Goal: Task Accomplishment & Management: Complete application form

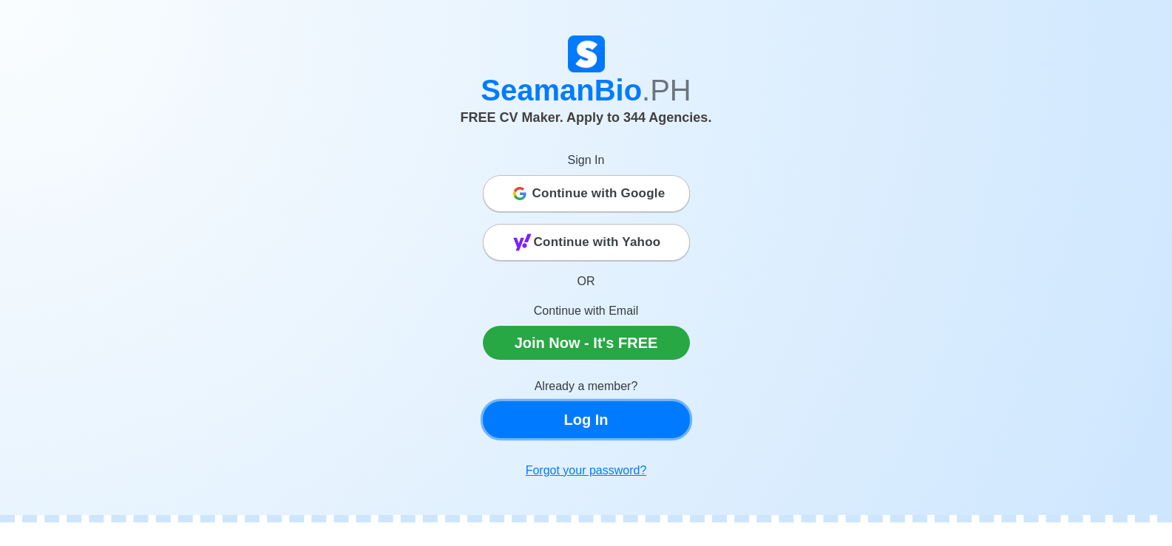
click at [589, 418] on link "Log In" at bounding box center [586, 419] width 207 height 37
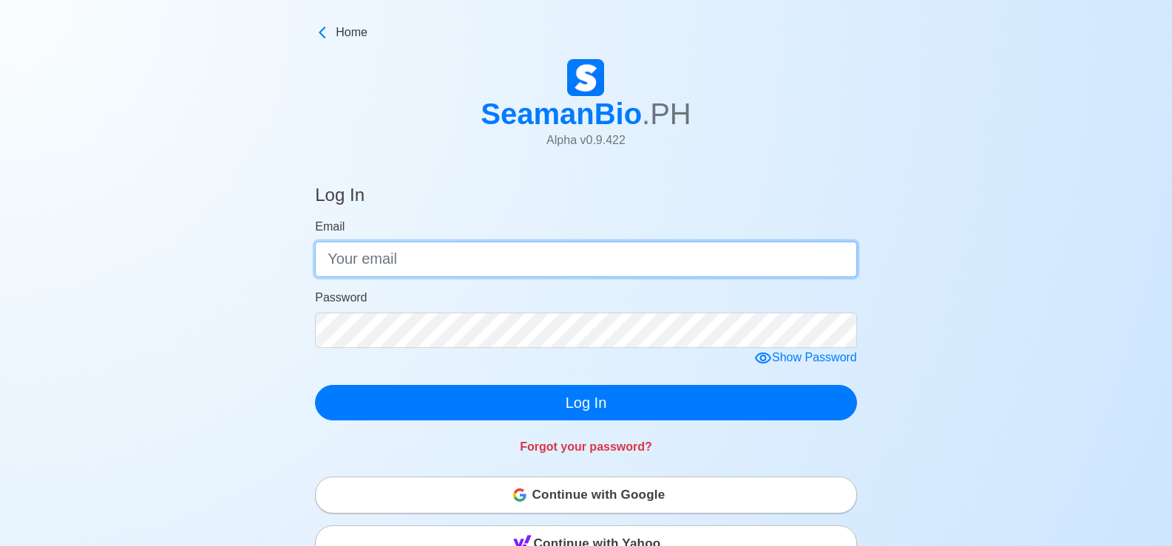
type input "[EMAIL_ADDRESS][DOMAIN_NAME]"
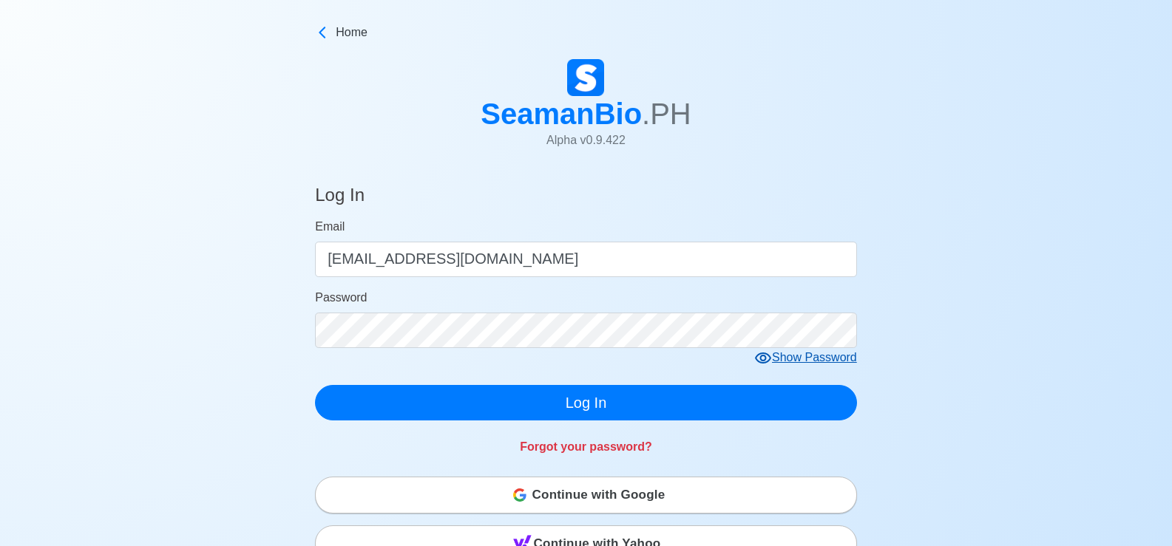
click at [801, 361] on div "Show Password" at bounding box center [805, 358] width 103 height 18
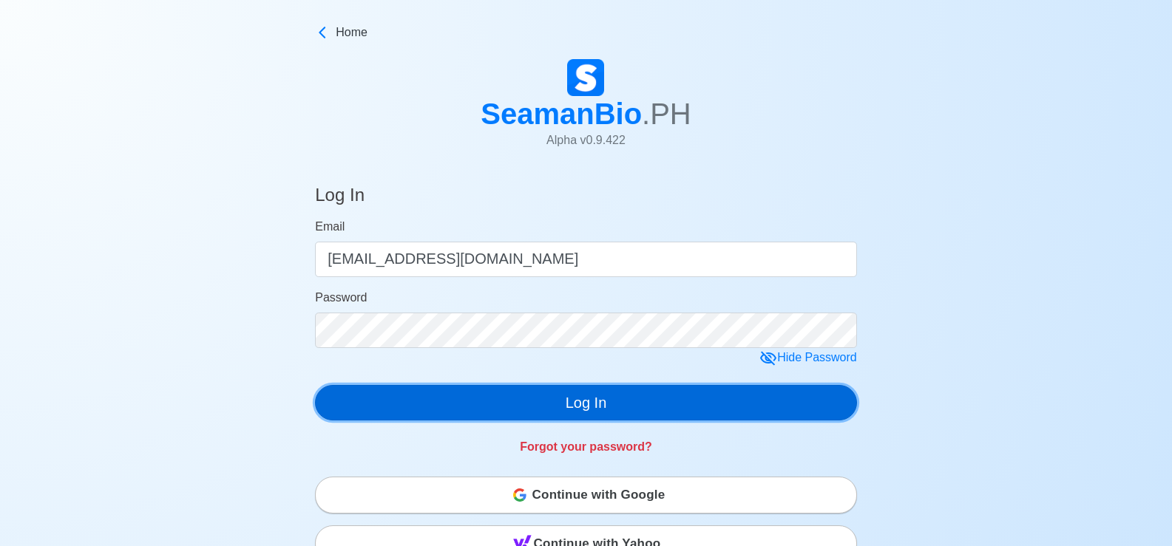
click at [651, 407] on button "Log In" at bounding box center [586, 402] width 542 height 35
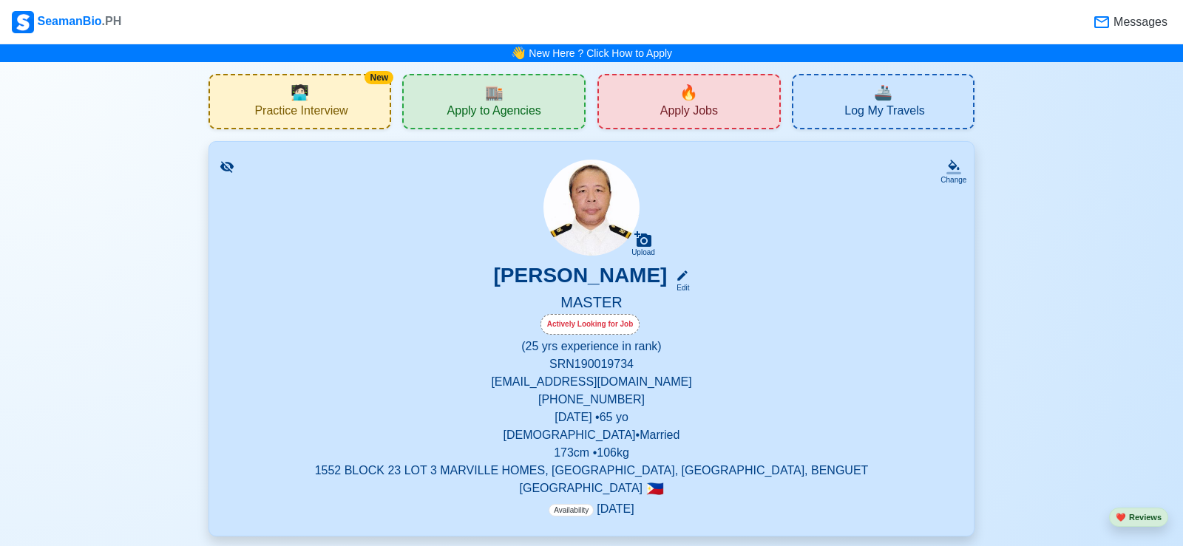
click at [268, 486] on p "Philippines 🇵🇭" at bounding box center [592, 489] width 730 height 18
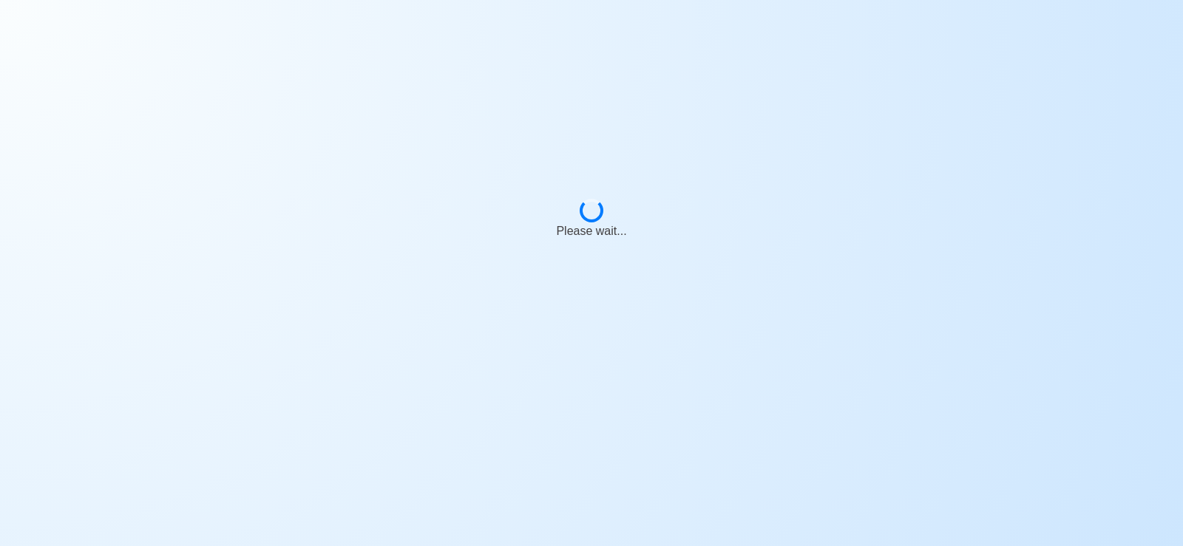
click at [286, 443] on div "Please wait..." at bounding box center [591, 230] width 1183 height 461
click at [286, 458] on div at bounding box center [591, 453] width 1183 height 18
click at [287, 455] on div at bounding box center [591, 453] width 1183 height 18
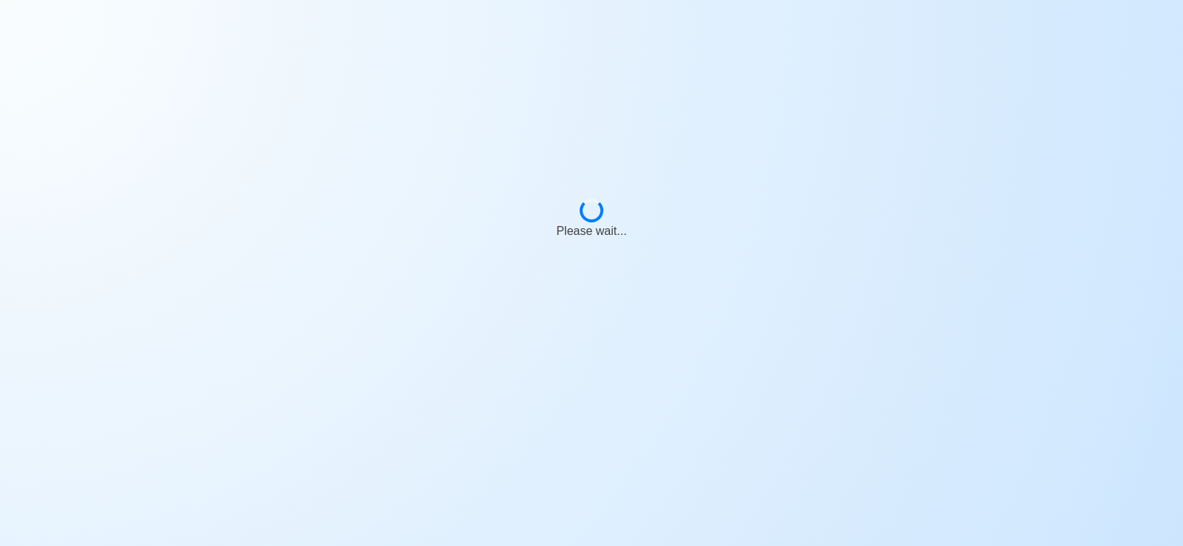
click at [287, 455] on div at bounding box center [591, 453] width 1183 height 18
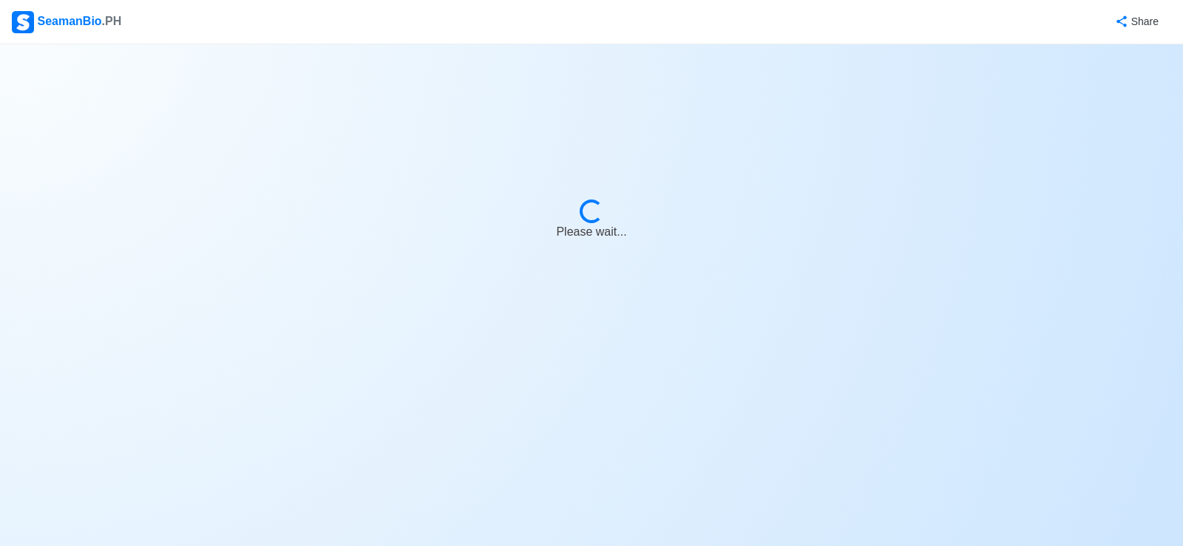
click at [287, 455] on body "SeamanBio .PH Share Loading... Please wait..." at bounding box center [591, 273] width 1183 height 546
click at [287, 456] on body "SeamanBio .PH Share Loading... Please wait..." at bounding box center [591, 273] width 1183 height 546
click at [288, 452] on body "SeamanBio .PH Share Loading... Please wait..." at bounding box center [591, 273] width 1183 height 546
click at [287, 457] on body "SeamanBio .PH Share Loading... Please wait..." at bounding box center [591, 273] width 1183 height 546
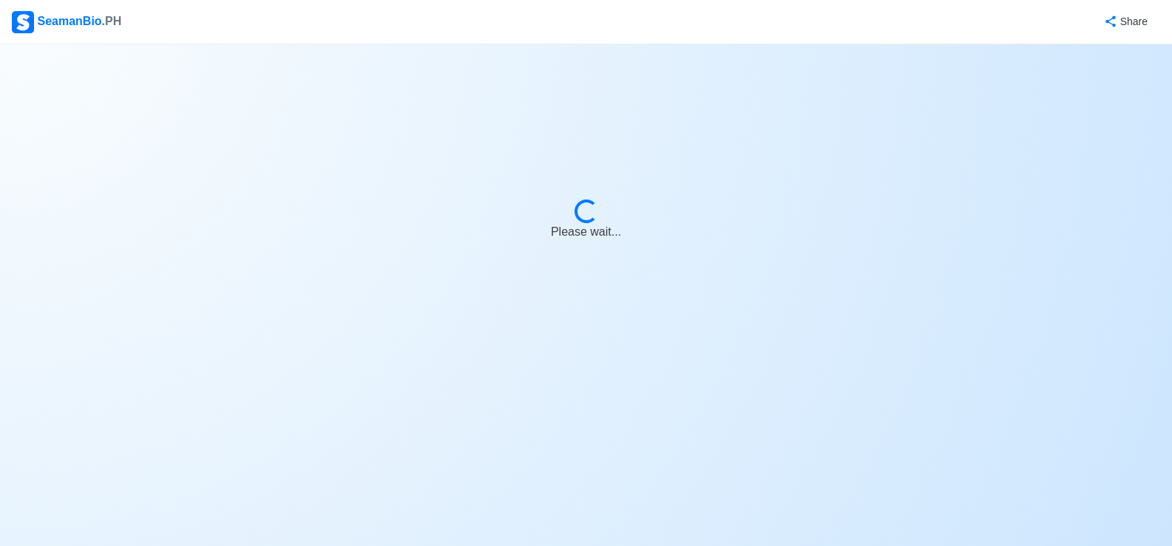
select select "Actively Looking for Job"
select select "Visible for Hiring"
select select "Married"
select select "[DEMOGRAPHIC_DATA]"
select select "PH"
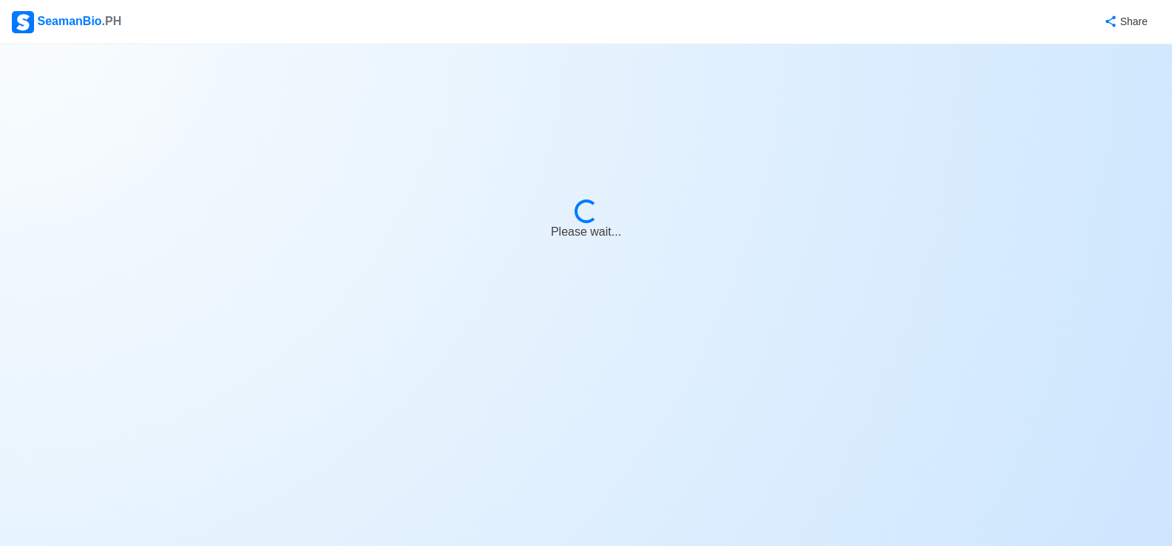
select select "25"
select select "0"
select select "1756656000000"
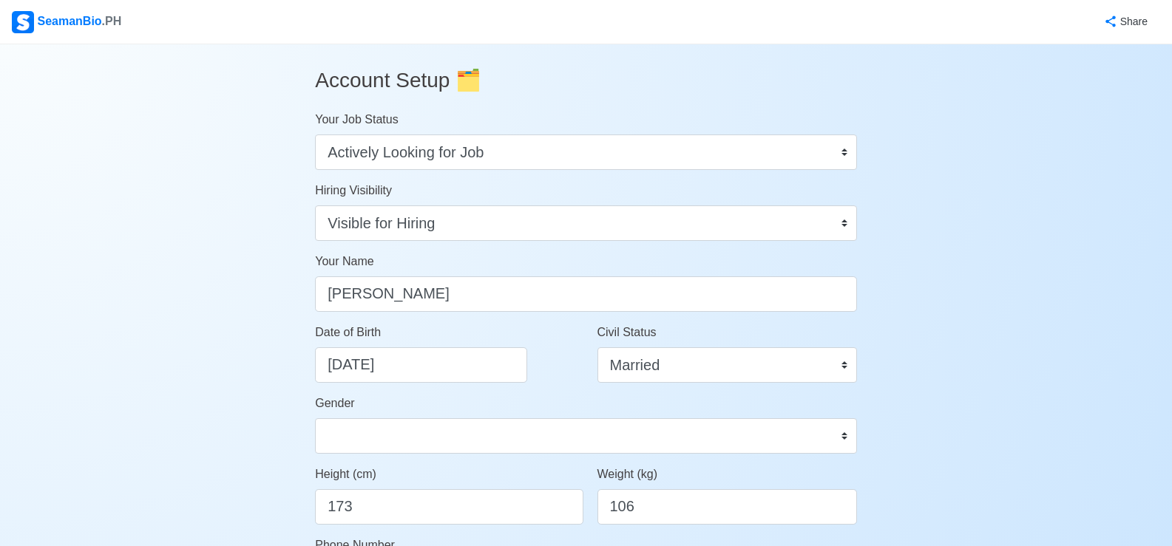
scroll to position [74, 0]
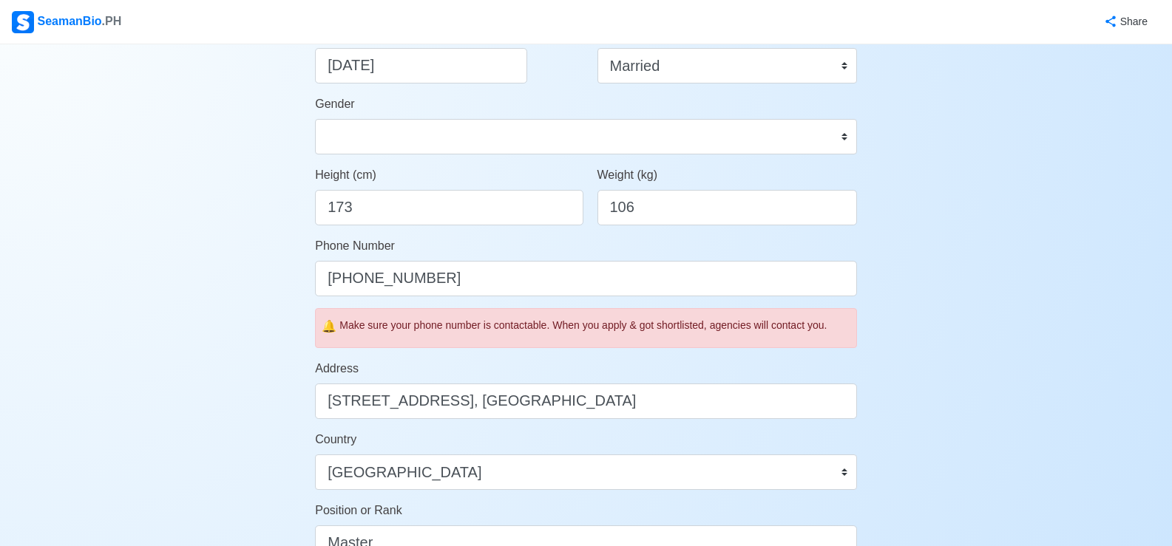
click at [302, 434] on div "Account Setup 🗂️ Your Job Status Onboard Actively Looking for Job Not Looking f…" at bounding box center [586, 412] width 586 height 1335
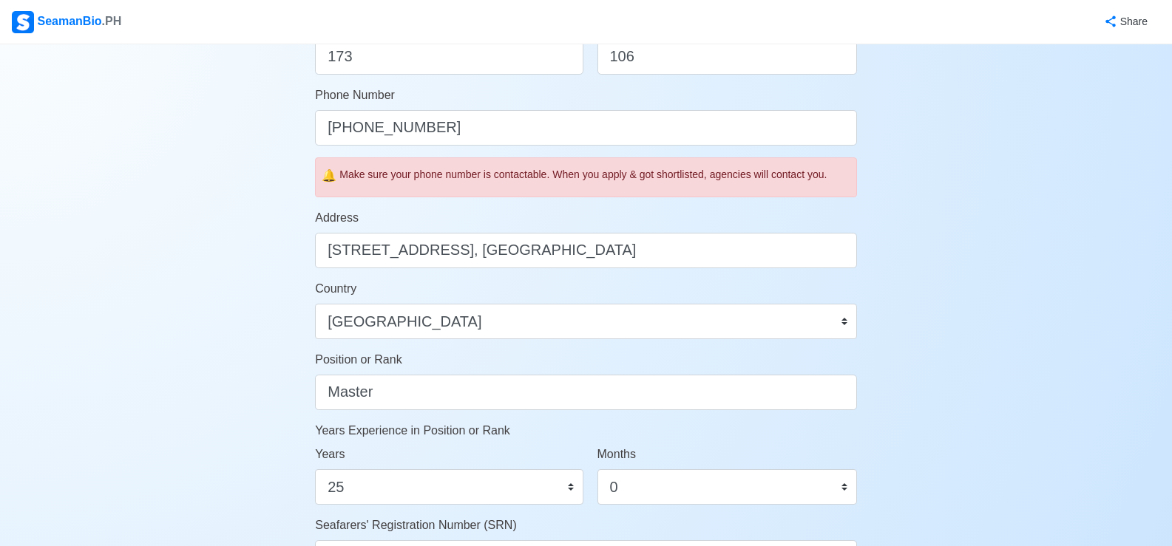
click at [302, 435] on div "Account Setup 🗂️ Your Job Status Onboard Actively Looking for Job Not Looking f…" at bounding box center [586, 261] width 586 height 1335
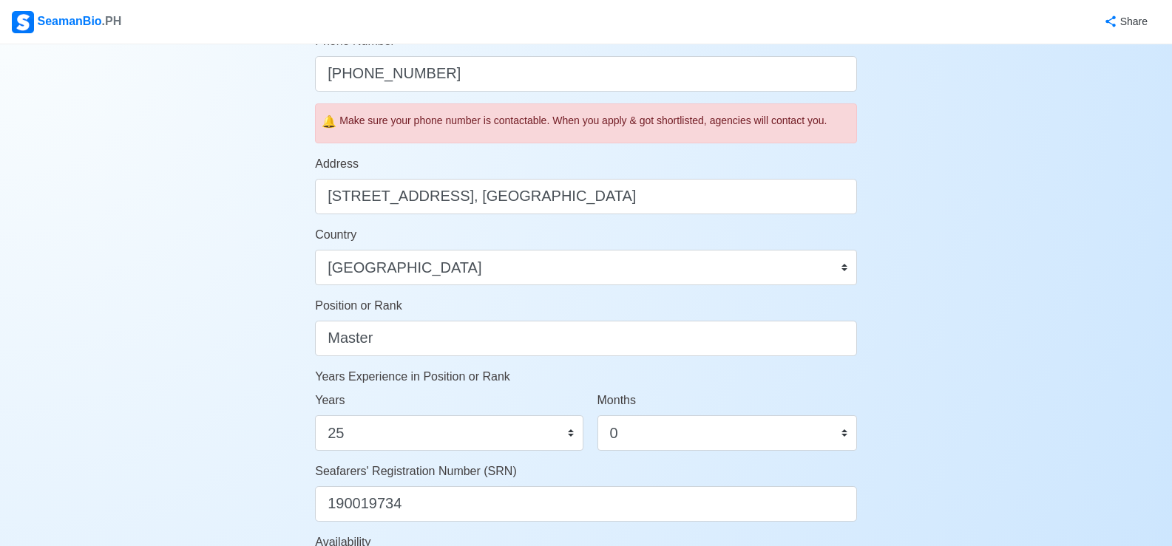
click at [302, 435] on div "Account Setup 🗂️ Your Job Status Onboard Actively Looking for Job Not Looking f…" at bounding box center [586, 207] width 586 height 1335
click at [301, 438] on div "Account Setup 🗂️ Your Job Status Onboard Actively Looking for Job Not Looking f…" at bounding box center [586, 207] width 586 height 1335
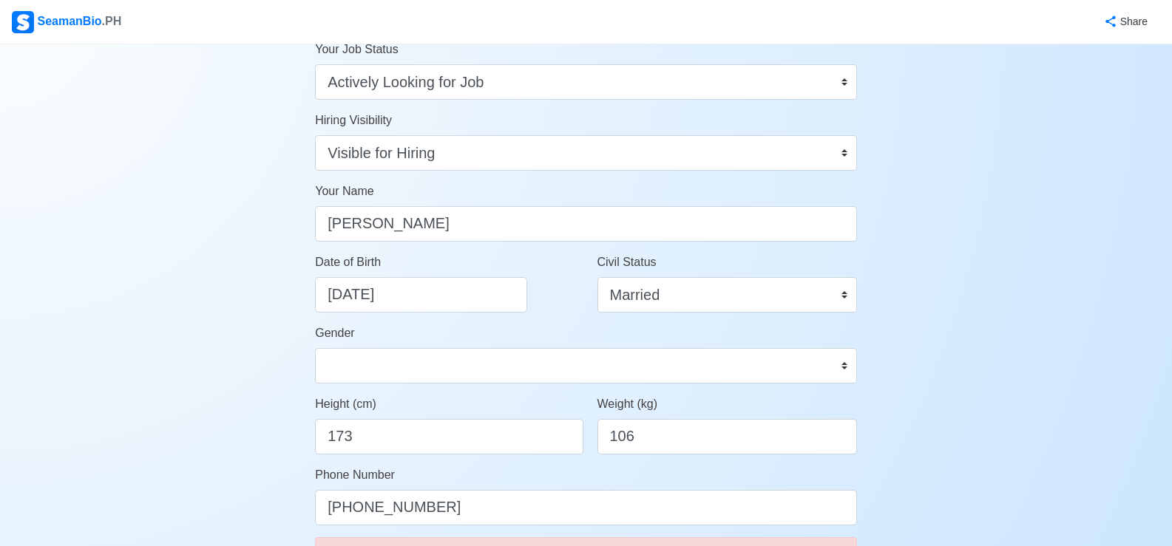
scroll to position [0, 0]
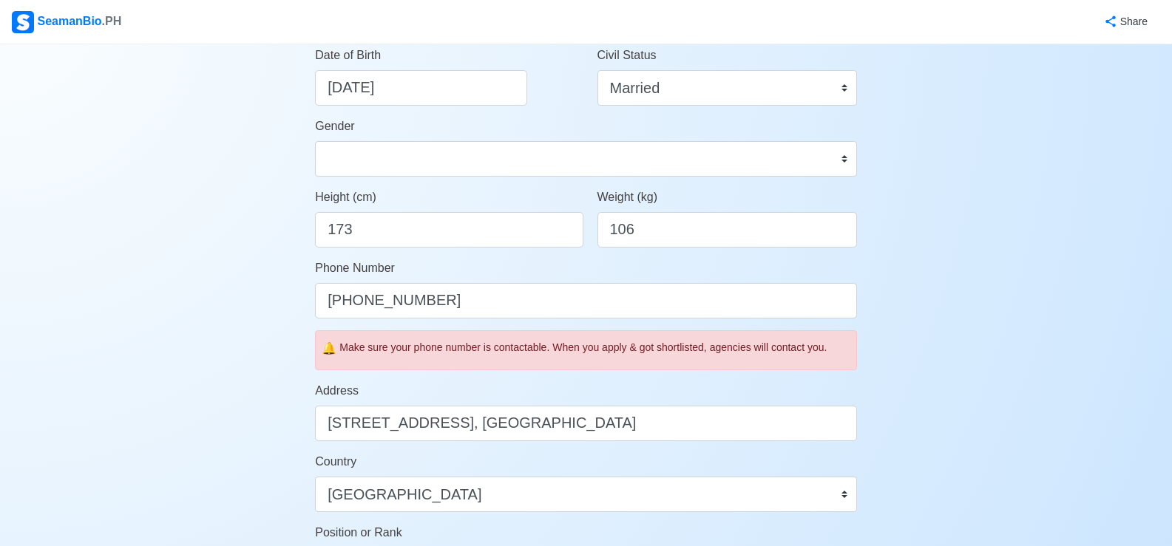
click at [301, 436] on div "Account Setup 🗂️ Your Job Status Onboard Actively Looking for Job Not Looking f…" at bounding box center [586, 434] width 586 height 1335
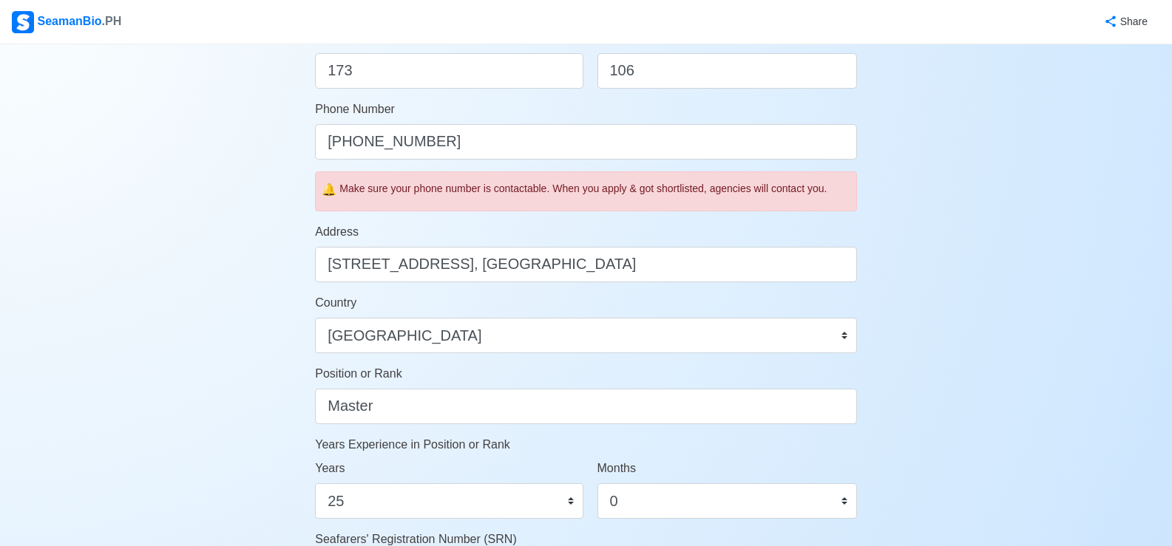
click at [301, 438] on div "Account Setup 🗂️ Your Job Status Onboard Actively Looking for Job Not Looking f…" at bounding box center [586, 275] width 586 height 1335
click at [301, 440] on div "Account Setup 🗂️ Your Job Status Onboard Actively Looking for Job Not Looking f…" at bounding box center [586, 275] width 586 height 1335
click at [301, 438] on div "Account Setup 🗂️ Your Job Status Onboard Actively Looking for Job Not Looking f…" at bounding box center [586, 275] width 586 height 1335
click at [301, 439] on div "Account Setup 🗂️ Your Job Status Onboard Actively Looking for Job Not Looking f…" at bounding box center [586, 275] width 586 height 1335
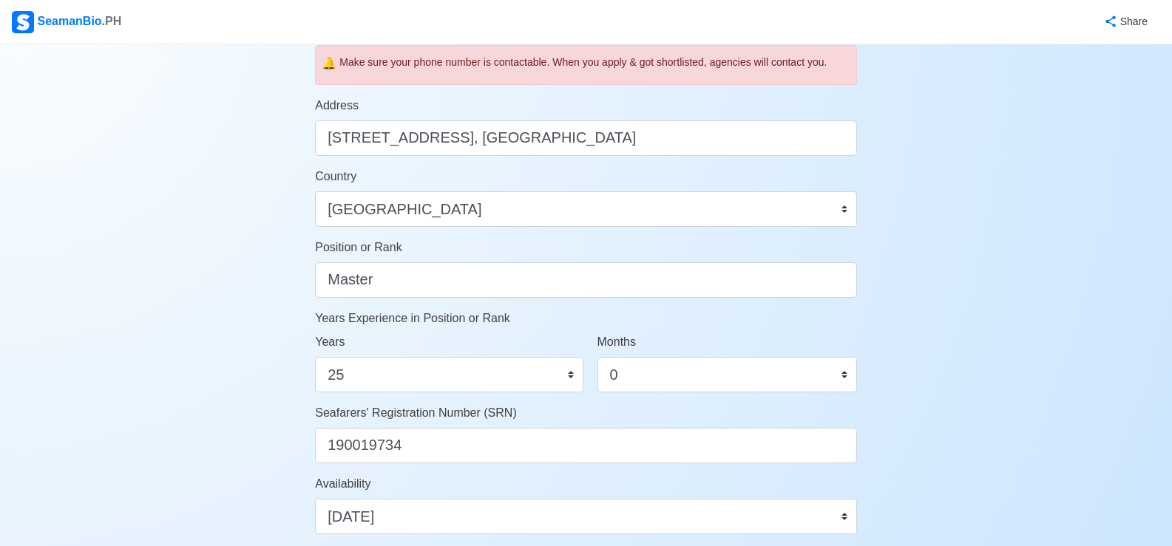
click at [301, 436] on div "Account Setup 🗂️ Your Job Status Onboard Actively Looking for Job Not Looking f…" at bounding box center [586, 149] width 586 height 1335
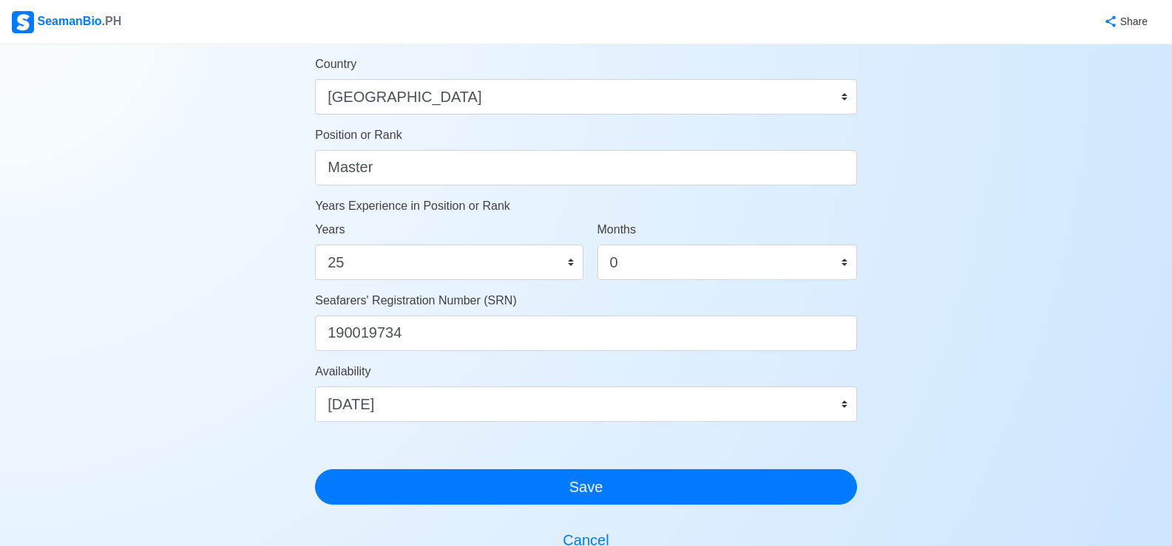
click at [301, 437] on div "Account Setup 🗂️ Your Job Status Onboard Actively Looking for Job Not Looking f…" at bounding box center [586, 36] width 586 height 1335
click at [301, 436] on div "Account Setup 🗂️ Your Job Status Onboard Actively Looking for Job Not Looking f…" at bounding box center [586, 36] width 586 height 1335
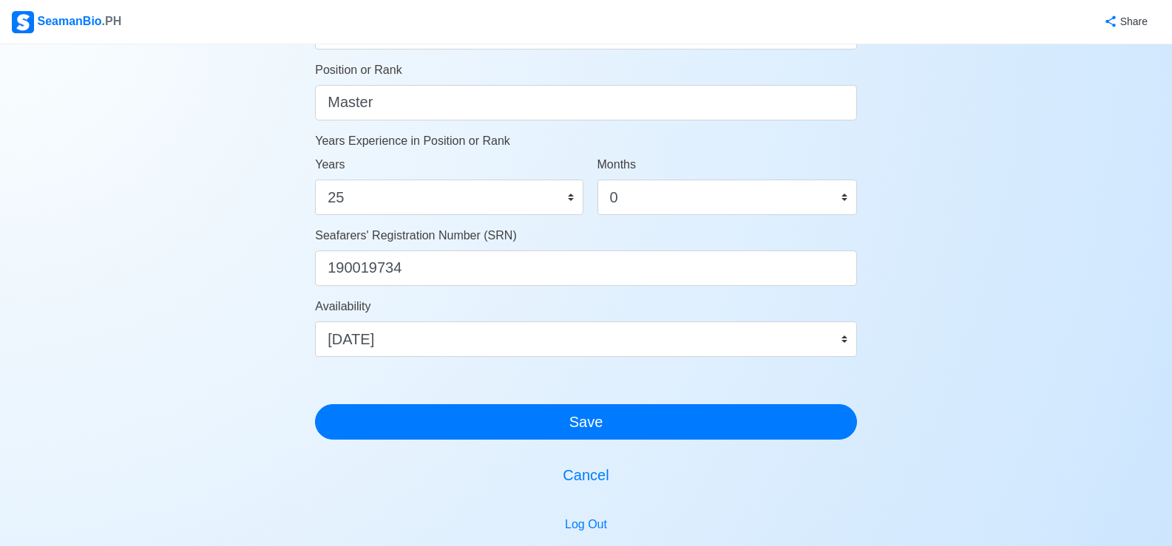
scroll to position [743, 0]
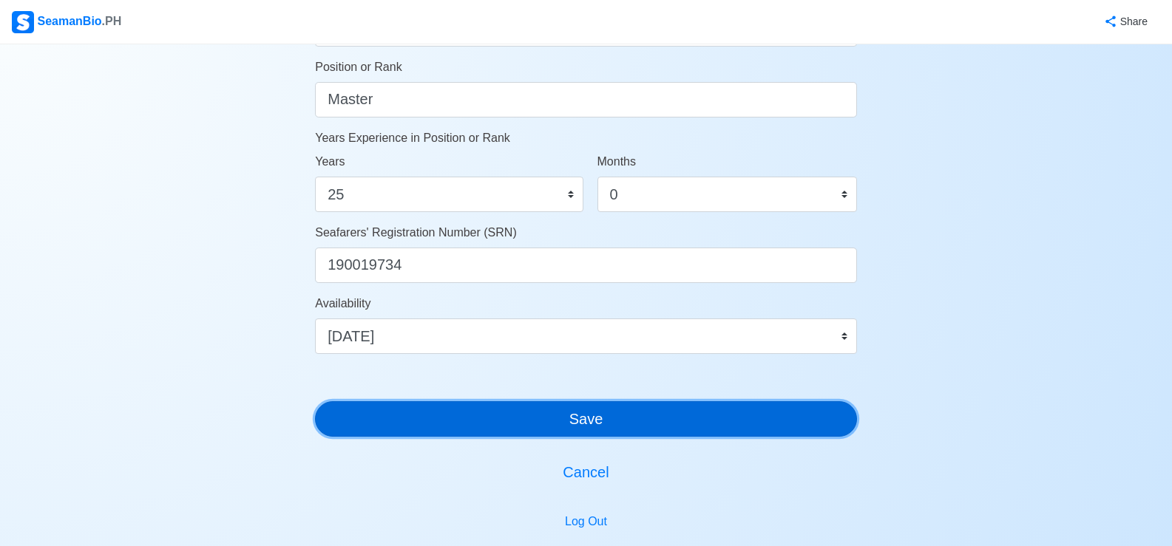
click at [634, 423] on button "Save" at bounding box center [586, 418] width 542 height 35
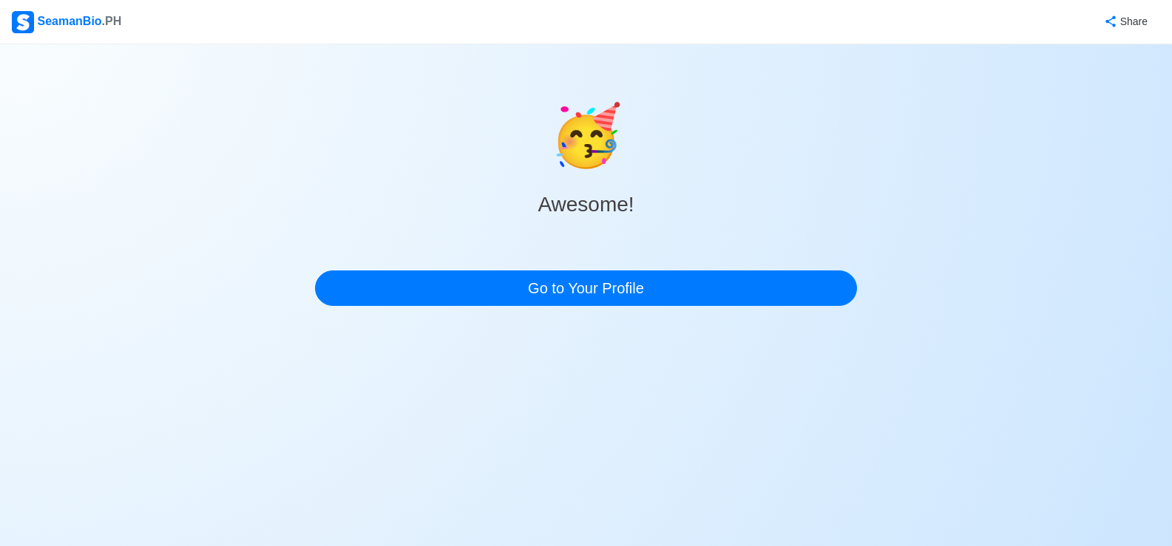
click at [301, 437] on body "SeamanBio .PH Share 🥳 Awesome! Go to Your Profile" at bounding box center [586, 273] width 1172 height 546
click at [301, 438] on body "SeamanBio .PH Share 🥳 Awesome! Go to Your Profile" at bounding box center [586, 273] width 1172 height 546
click at [302, 435] on body "SeamanBio .PH Share 🥳 Awesome! Go to Your Profile" at bounding box center [586, 273] width 1172 height 546
click at [301, 438] on body "SeamanBio .PH Share 🥳 Awesome! Go to Your Profile" at bounding box center [586, 273] width 1172 height 546
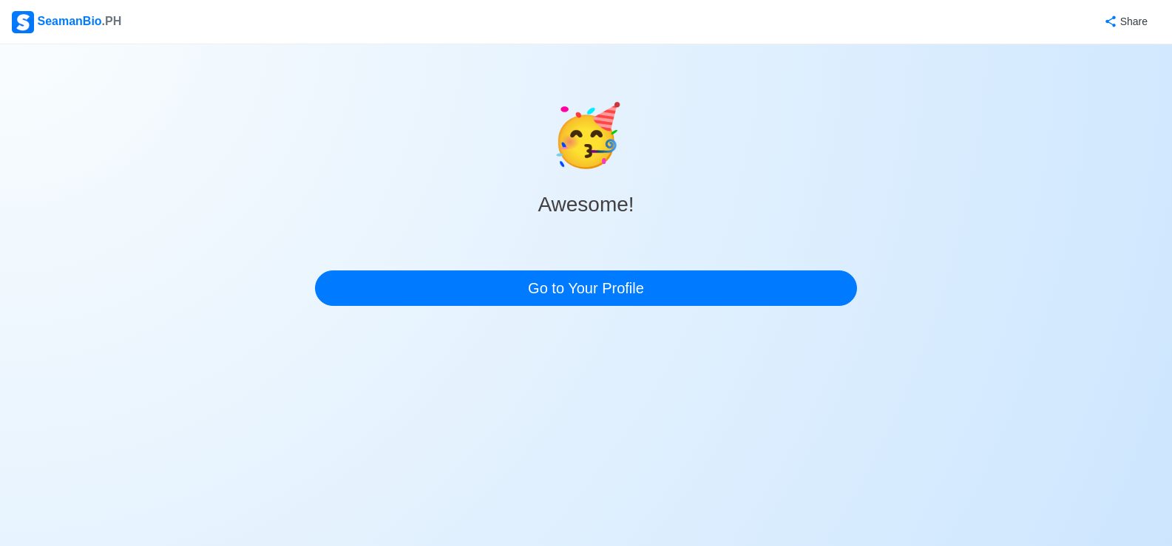
click at [301, 437] on body "SeamanBio .PH Share 🥳 Awesome! Go to Your Profile" at bounding box center [586, 273] width 1172 height 546
click at [301, 436] on body "SeamanBio .PH Share 🥳 Awesome! Go to Your Profile" at bounding box center [586, 273] width 1172 height 546
click at [301, 437] on body "SeamanBio .PH Share 🥳 Awesome! Go to Your Profile" at bounding box center [586, 273] width 1172 height 546
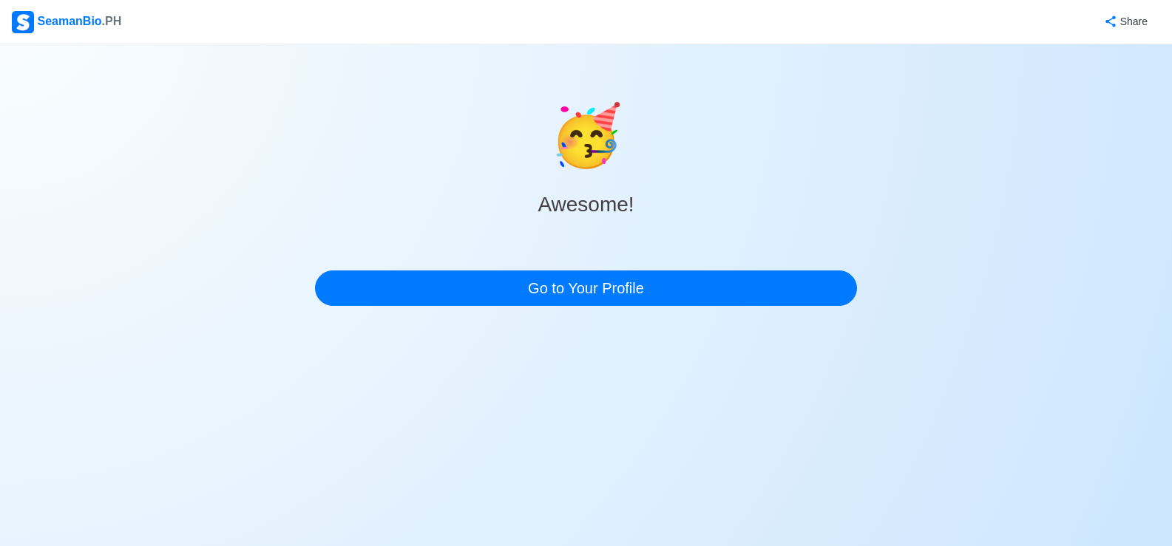
click at [301, 438] on body "SeamanBio .PH Share 🥳 Awesome! Go to Your Profile" at bounding box center [586, 273] width 1172 height 546
click at [301, 437] on body "SeamanBio .PH Share 🥳 Awesome! Go to Your Profile" at bounding box center [586, 273] width 1172 height 546
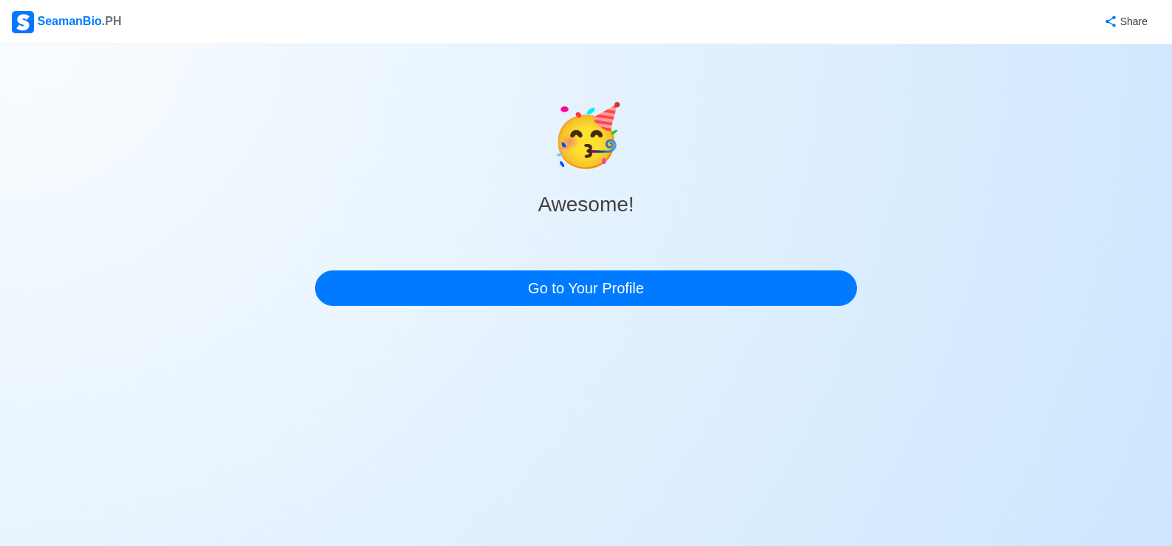
scroll to position [0, 0]
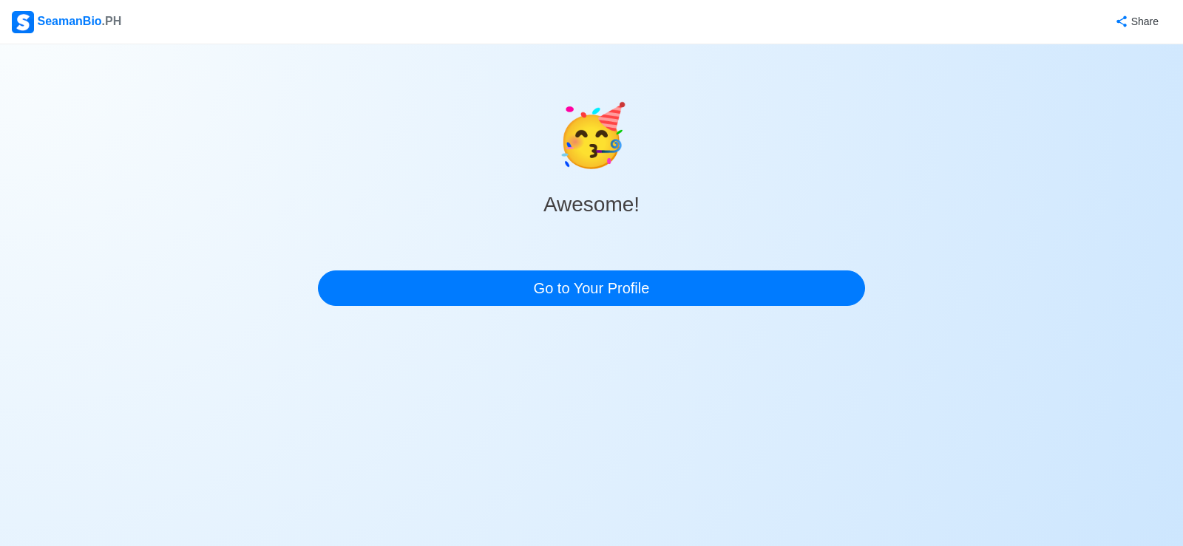
click at [301, 439] on body "SeamanBio .PH Share 🥳 Awesome! Go to Your Profile" at bounding box center [591, 273] width 1183 height 546
click at [301, 438] on body "SeamanBio .PH Share 🥳 Awesome! Go to Your Profile" at bounding box center [591, 273] width 1183 height 546
click at [301, 439] on body "SeamanBio .PH Share 🥳 Awesome! Go to Your Profile" at bounding box center [591, 273] width 1183 height 546
click at [302, 436] on body "SeamanBio .PH Share 🥳 Awesome! Go to Your Profile" at bounding box center [591, 273] width 1183 height 546
click at [301, 438] on body "SeamanBio .PH Share 🥳 Awesome! Go to Your Profile" at bounding box center [591, 273] width 1183 height 546
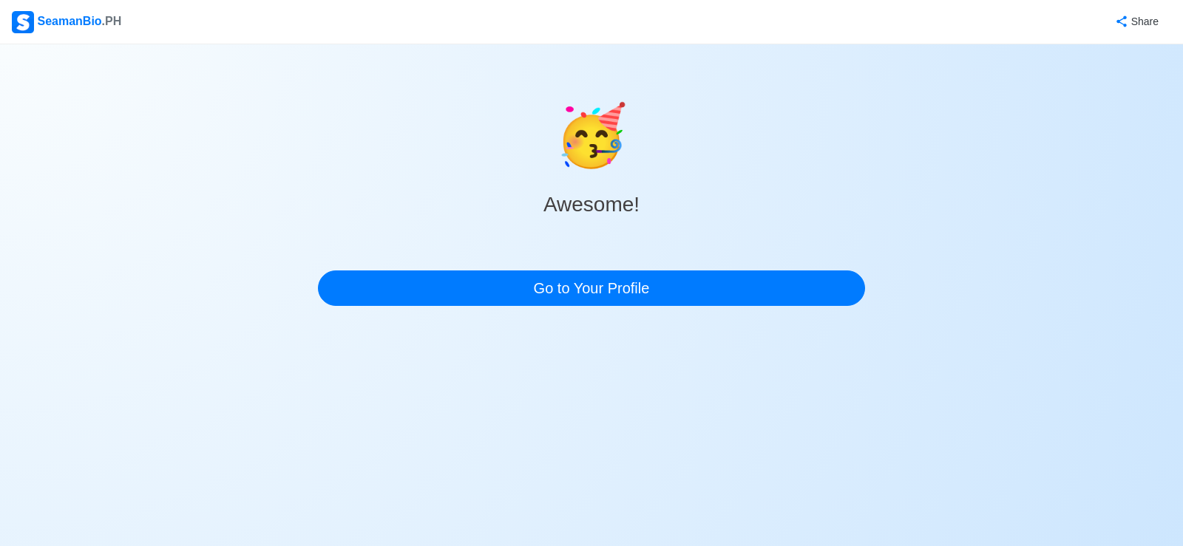
click at [301, 438] on body "SeamanBio .PH Share 🥳 Awesome! Go to Your Profile" at bounding box center [591, 273] width 1183 height 546
click at [301, 439] on body "SeamanBio .PH Share 🥳 Awesome! Go to Your Profile" at bounding box center [591, 273] width 1183 height 546
click at [301, 437] on body "SeamanBio .PH Share 🥳 Awesome! Go to Your Profile" at bounding box center [591, 273] width 1183 height 546
click at [301, 438] on body "SeamanBio .PH Share 🥳 Awesome! Go to Your Profile" at bounding box center [591, 273] width 1183 height 546
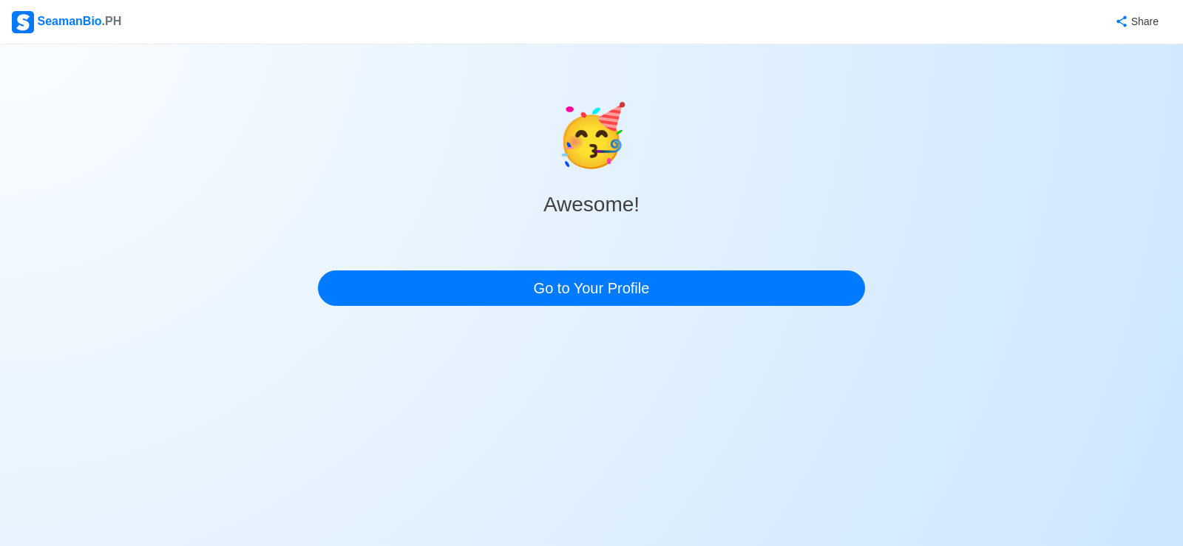
click at [301, 437] on body "SeamanBio .PH Share 🥳 Awesome! Go to Your Profile" at bounding box center [591, 273] width 1183 height 546
click at [301, 438] on body "SeamanBio .PH Share 🥳 Awesome! Go to Your Profile" at bounding box center [591, 273] width 1183 height 546
click at [300, 439] on body "SeamanBio .PH Share 🥳 Awesome! Go to Your Profile" at bounding box center [591, 273] width 1183 height 546
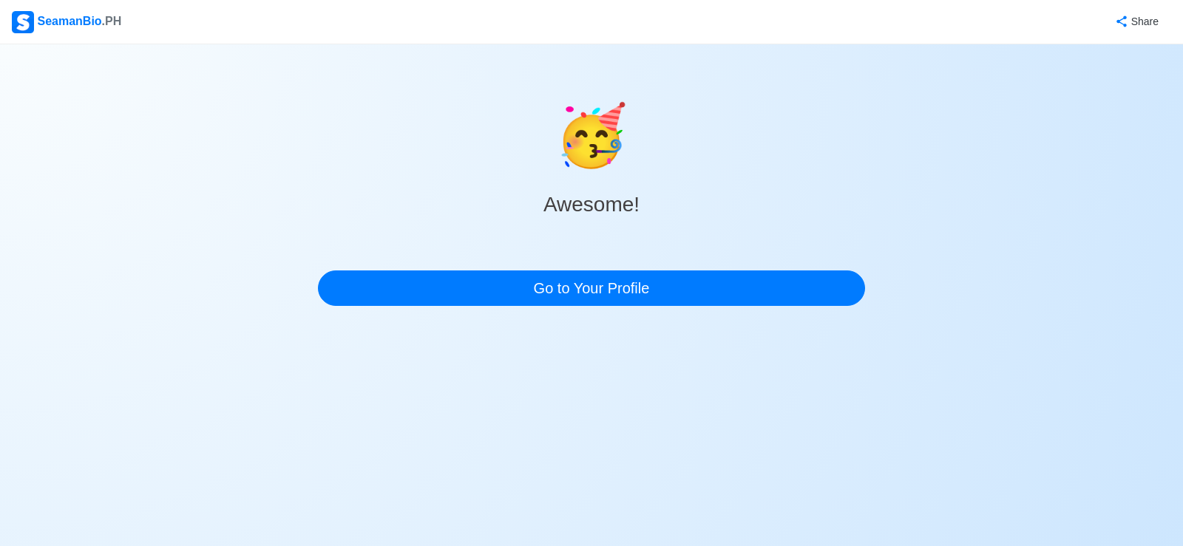
click at [300, 439] on body "SeamanBio .PH Share 🥳 Awesome! Go to Your Profile" at bounding box center [591, 273] width 1183 height 546
click at [301, 436] on body "SeamanBio .PH Share 🥳 Awesome! Go to Your Profile" at bounding box center [591, 273] width 1183 height 546
click at [301, 437] on body "SeamanBio .PH Share 🥳 Awesome! Go to Your Profile" at bounding box center [591, 273] width 1183 height 546
click at [301, 436] on body "SeamanBio .PH Share 🥳 Awesome! Go to Your Profile" at bounding box center [591, 273] width 1183 height 546
click at [301, 439] on body "SeamanBio .PH Share 🥳 Awesome! Go to Your Profile" at bounding box center [591, 273] width 1183 height 546
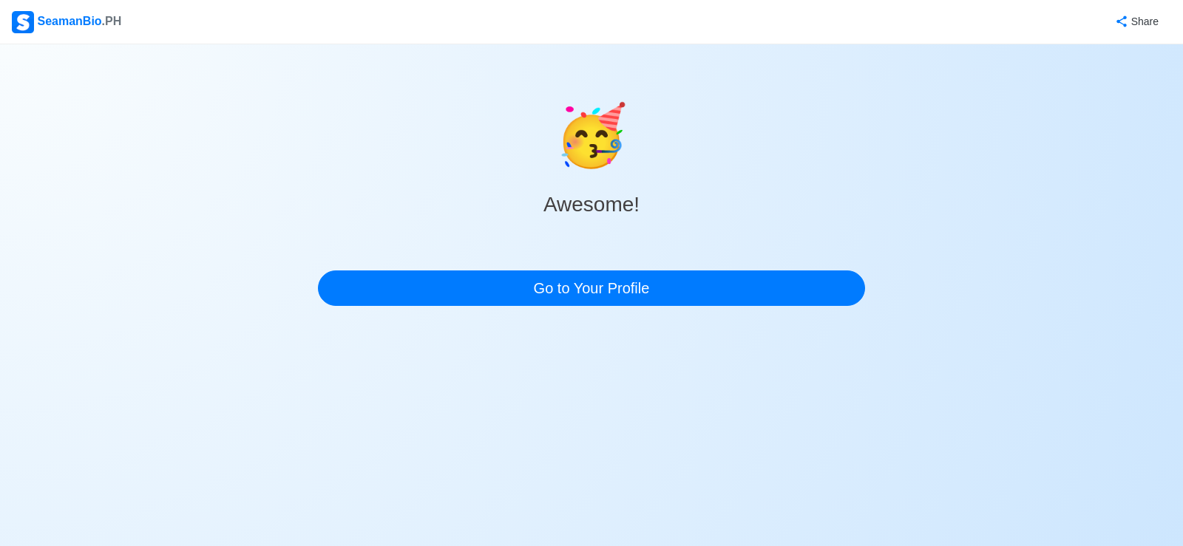
click at [302, 435] on body "SeamanBio .PH Share 🥳 Awesome! Go to Your Profile" at bounding box center [591, 273] width 1183 height 546
click at [301, 436] on body "SeamanBio .PH Share 🥳 Awesome! Go to Your Profile" at bounding box center [591, 273] width 1183 height 546
click at [301, 435] on body "SeamanBio .PH Share 🥳 Awesome! Go to Your Profile" at bounding box center [591, 273] width 1183 height 546
click at [301, 438] on body "SeamanBio .PH Share 🥳 Awesome! Go to Your Profile" at bounding box center [591, 273] width 1183 height 546
click at [301, 437] on body "SeamanBio .PH Share 🥳 Awesome! Go to Your Profile" at bounding box center [591, 273] width 1183 height 546
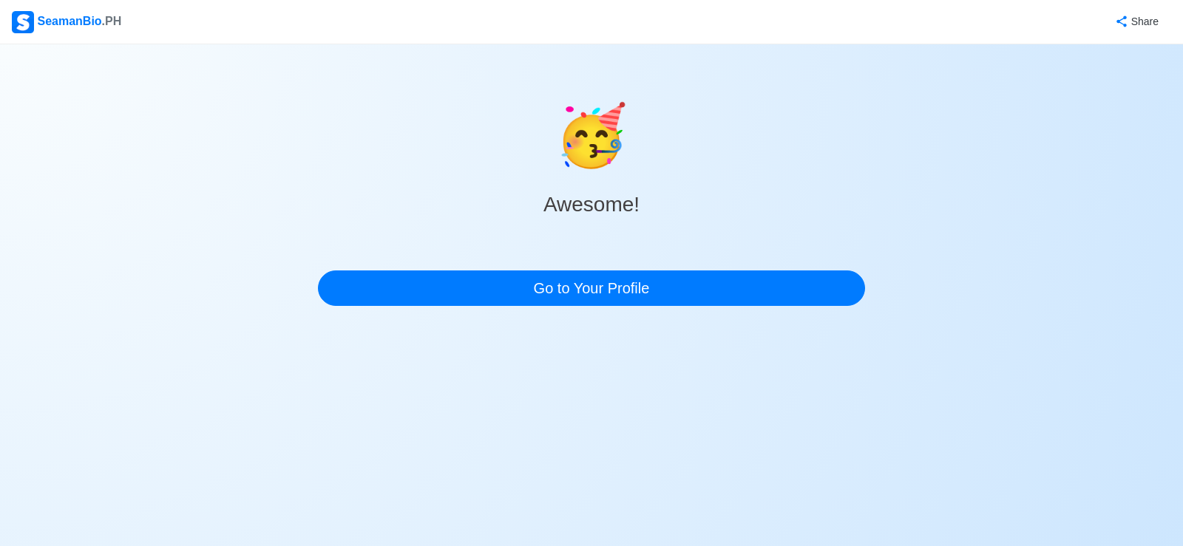
click at [301, 435] on body "SeamanBio .PH Share 🥳 Awesome! Go to Your Profile" at bounding box center [591, 273] width 1183 height 546
click at [301, 436] on body "SeamanBio .PH Share 🥳 Awesome! Go to Your Profile" at bounding box center [591, 273] width 1183 height 546
click at [300, 436] on body "SeamanBio .PH Share 🥳 Awesome! Go to Your Profile" at bounding box center [591, 273] width 1183 height 546
click at [301, 438] on body "SeamanBio .PH Share 🥳 Awesome! Go to Your Profile" at bounding box center [591, 273] width 1183 height 546
click at [301, 436] on body "SeamanBio .PH Share 🥳 Awesome! Go to Your Profile" at bounding box center [591, 273] width 1183 height 546
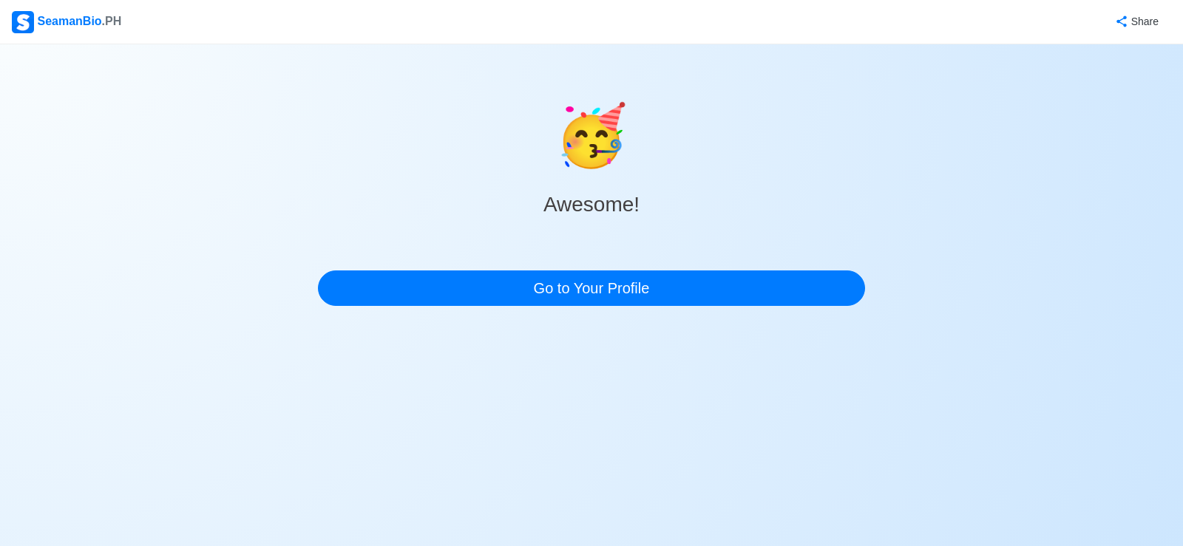
click at [301, 436] on body "SeamanBio .PH Share 🥳 Awesome! Go to Your Profile" at bounding box center [591, 273] width 1183 height 546
click at [301, 434] on body "SeamanBio .PH Share 🥳 Awesome! Go to Your Profile" at bounding box center [591, 273] width 1183 height 546
click at [300, 438] on body "SeamanBio .PH Share 🥳 Awesome! Go to Your Profile" at bounding box center [591, 273] width 1183 height 546
click at [301, 435] on body "SeamanBio .PH Share 🥳 Awesome! Go to Your Profile" at bounding box center [591, 273] width 1183 height 546
click at [301, 437] on body "SeamanBio .PH Share 🥳 Awesome! Go to Your Profile" at bounding box center [591, 273] width 1183 height 546
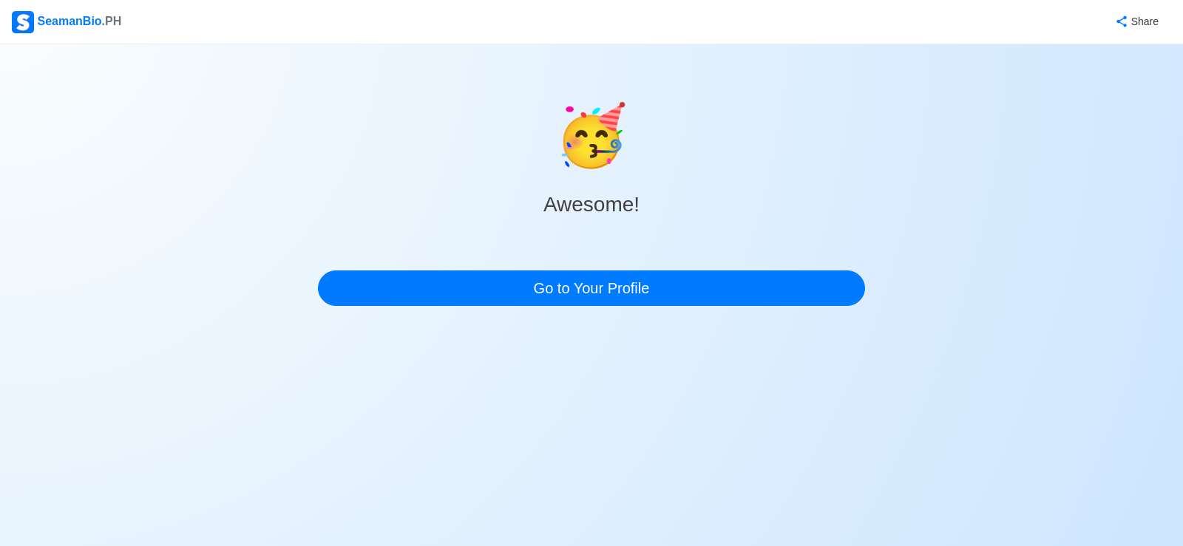
click at [301, 436] on body "SeamanBio .PH Share 🥳 Awesome! Go to Your Profile" at bounding box center [591, 273] width 1183 height 546
click at [301, 437] on body "SeamanBio .PH Share 🥳 Awesome! Go to Your Profile" at bounding box center [591, 273] width 1183 height 546
click at [301, 436] on body "SeamanBio .PH Share 🥳 Awesome! Go to Your Profile" at bounding box center [591, 273] width 1183 height 546
click at [301, 438] on body "SeamanBio .PH Share 🥳 Awesome! Go to Your Profile" at bounding box center [591, 273] width 1183 height 546
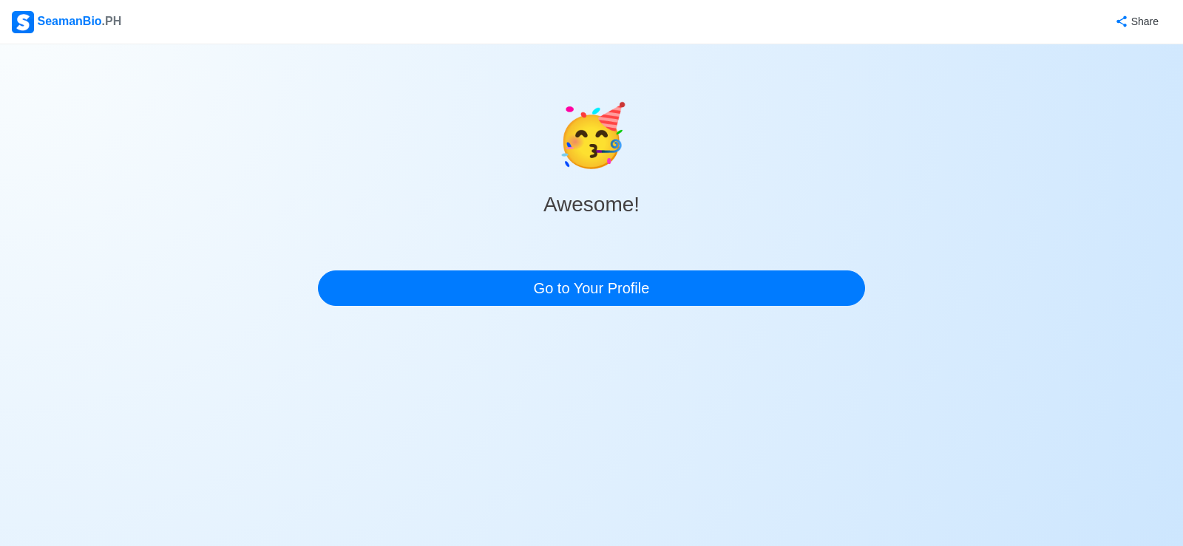
click at [301, 438] on body "SeamanBio .PH Share 🥳 Awesome! Go to Your Profile" at bounding box center [591, 273] width 1183 height 546
click at [301, 435] on body "SeamanBio .PH Share 🥳 Awesome! Go to Your Profile" at bounding box center [591, 273] width 1183 height 546
click at [301, 437] on body "SeamanBio .PH Share 🥳 Awesome! Go to Your Profile" at bounding box center [591, 273] width 1183 height 546
click at [301, 438] on body "SeamanBio .PH Share 🥳 Awesome! Go to Your Profile" at bounding box center [591, 273] width 1183 height 546
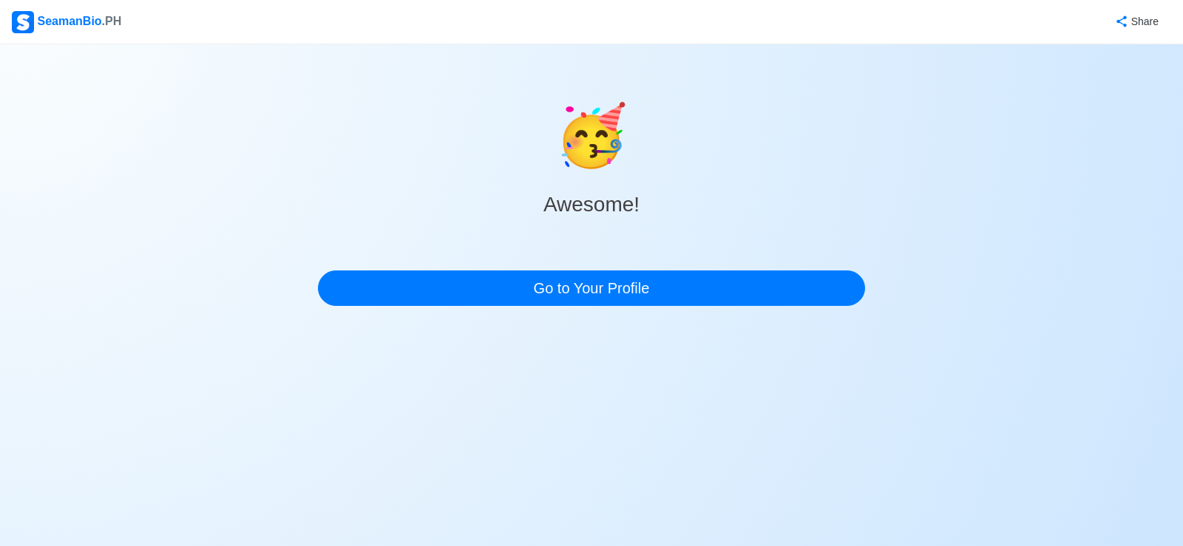
click at [300, 438] on body "SeamanBio .PH Share 🥳 Awesome! Go to Your Profile" at bounding box center [591, 273] width 1183 height 546
click at [301, 436] on body "SeamanBio .PH Share 🥳 Awesome! Go to Your Profile" at bounding box center [591, 273] width 1183 height 546
click at [300, 438] on body "SeamanBio .PH Share 🥳 Awesome! Go to Your Profile" at bounding box center [591, 273] width 1183 height 546
click at [301, 438] on body "SeamanBio .PH Share 🥳 Awesome! Go to Your Profile" at bounding box center [591, 273] width 1183 height 546
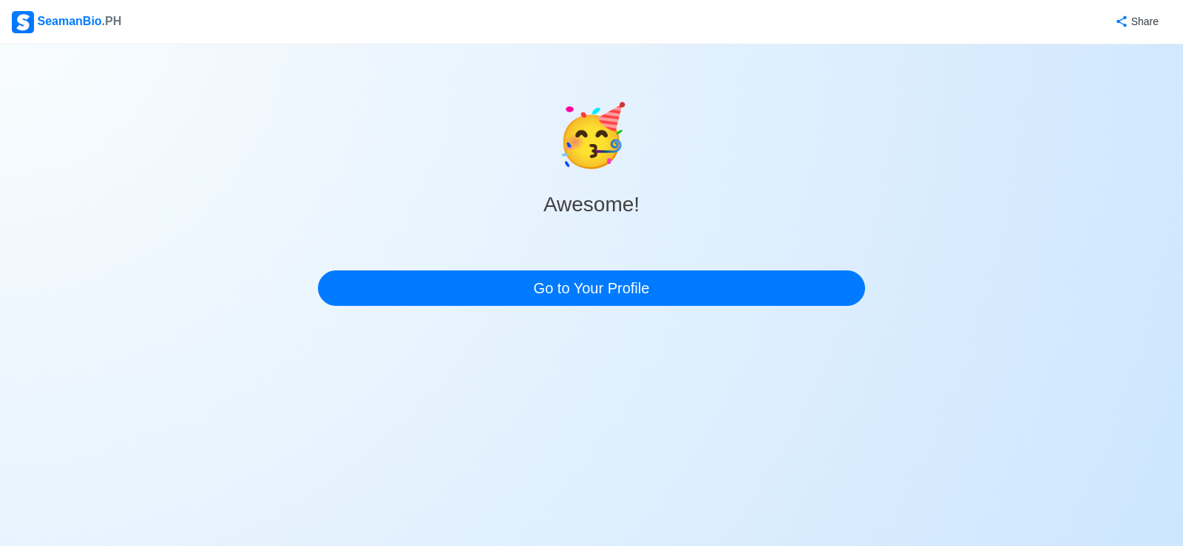
click at [301, 438] on body "SeamanBio .PH Share 🥳 Awesome! Go to Your Profile" at bounding box center [591, 273] width 1183 height 546
click at [301, 436] on body "SeamanBio .PH Share 🥳 Awesome! Go to Your Profile" at bounding box center [591, 273] width 1183 height 546
click at [301, 438] on body "SeamanBio .PH Share 🥳 Awesome! Go to Your Profile" at bounding box center [591, 273] width 1183 height 546
click at [301, 437] on body "SeamanBio .PH Share 🥳 Awesome! Go to Your Profile" at bounding box center [591, 273] width 1183 height 546
click at [301, 438] on body "SeamanBio .PH Share 🥳 Awesome! Go to Your Profile" at bounding box center [591, 273] width 1183 height 546
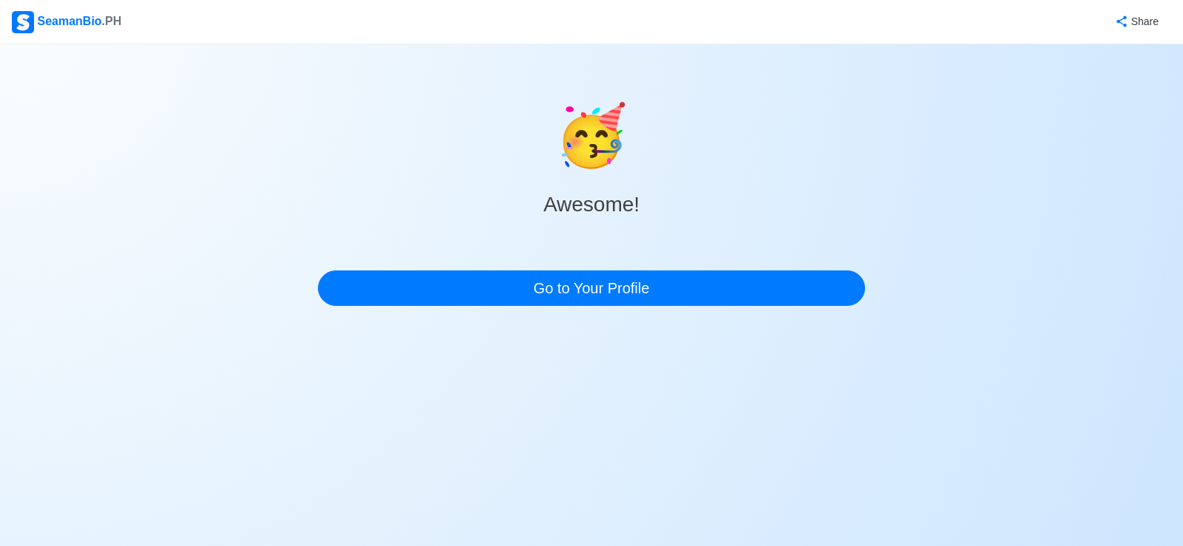
click at [301, 438] on body "SeamanBio .PH Share 🥳 Awesome! Go to Your Profile" at bounding box center [591, 273] width 1183 height 546
click at [301, 435] on body "SeamanBio .PH Share 🥳 Awesome! Go to Your Profile" at bounding box center [591, 273] width 1183 height 546
click at [301, 436] on body "SeamanBio .PH Share 🥳 Awesome! Go to Your Profile" at bounding box center [591, 273] width 1183 height 546
click at [301, 438] on body "SeamanBio .PH Share 🥳 Awesome! Go to Your Profile" at bounding box center [591, 273] width 1183 height 546
click at [301, 436] on body "SeamanBio .PH Share 🥳 Awesome! Go to Your Profile" at bounding box center [591, 273] width 1183 height 546
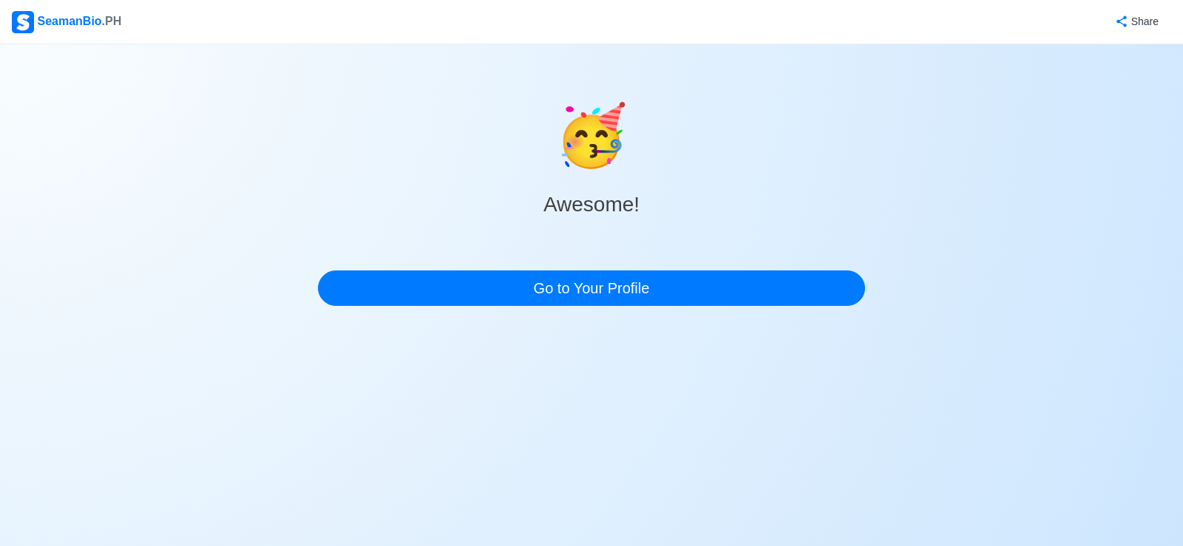
click at [301, 436] on body "SeamanBio .PH Share 🥳 Awesome! Go to Your Profile" at bounding box center [591, 273] width 1183 height 546
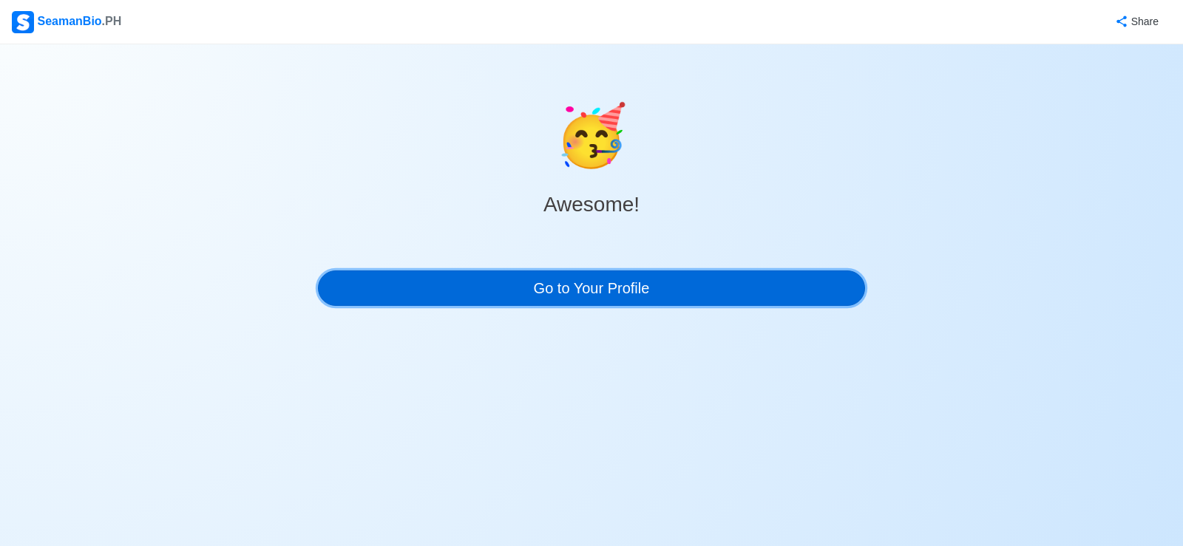
click at [638, 288] on link "Go to Your Profile" at bounding box center [591, 288] width 547 height 35
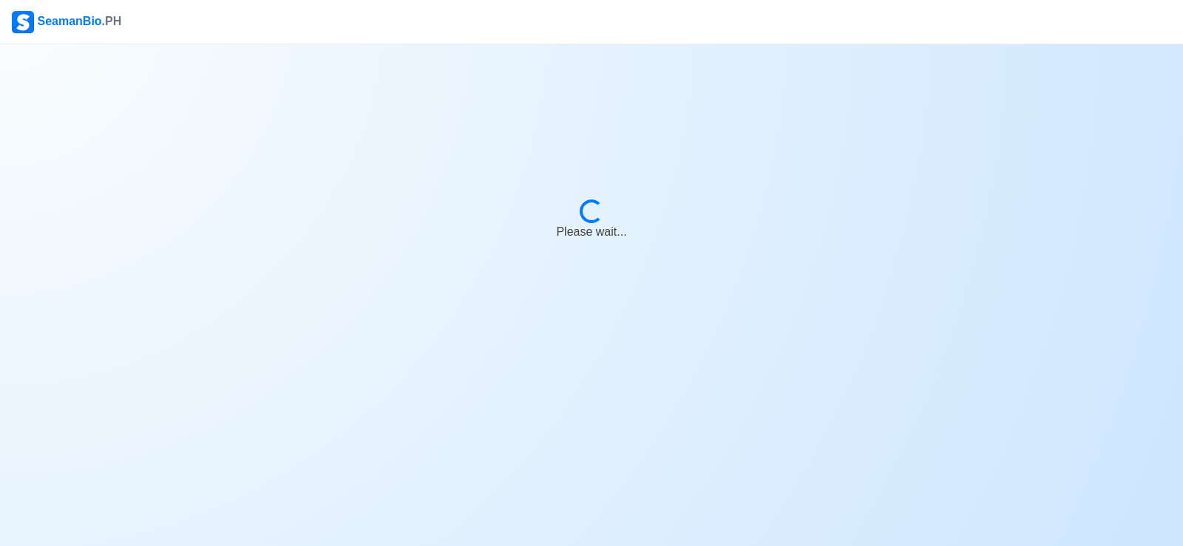
click at [301, 436] on body "SeamanBio .PH Loading... Please wait..." at bounding box center [591, 273] width 1183 height 546
click at [301, 436] on body "SeamanBio .PH Share Loading... Please wait..." at bounding box center [591, 273] width 1183 height 546
click at [301, 434] on body "SeamanBio .PH Share Loading... Please wait..." at bounding box center [591, 273] width 1183 height 546
click at [301, 435] on body "SeamanBio .PH Share Loading... Please wait..." at bounding box center [591, 273] width 1183 height 546
click at [301, 436] on body "SeamanBio .PH Share Loading... Please wait..." at bounding box center [591, 273] width 1183 height 546
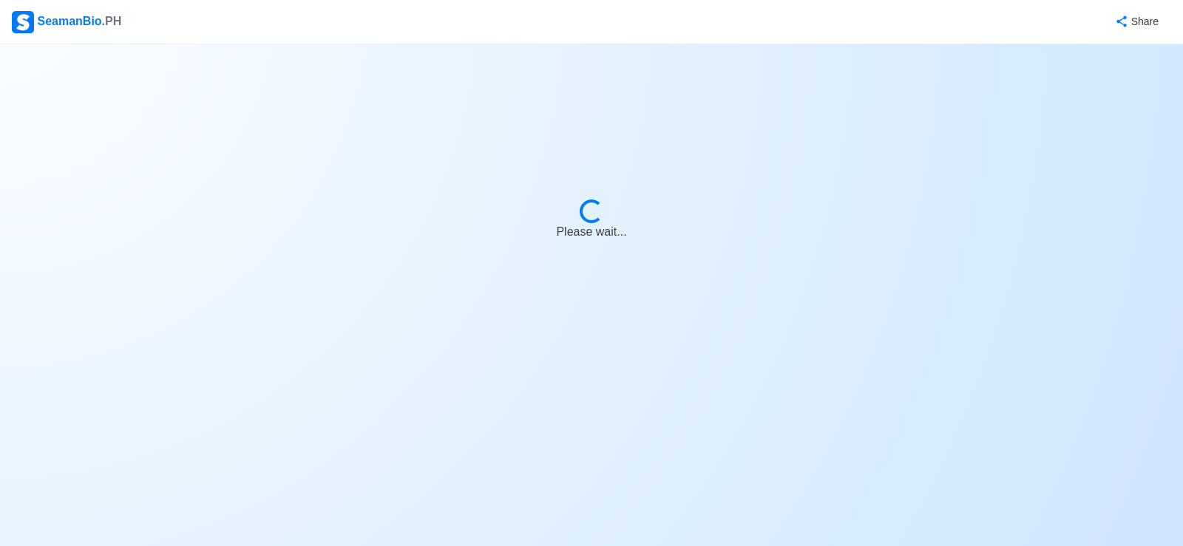
select select "Actively Looking for Job"
select select "Visible for Hiring"
select select "Married"
select select "[DEMOGRAPHIC_DATA]"
select select "PH"
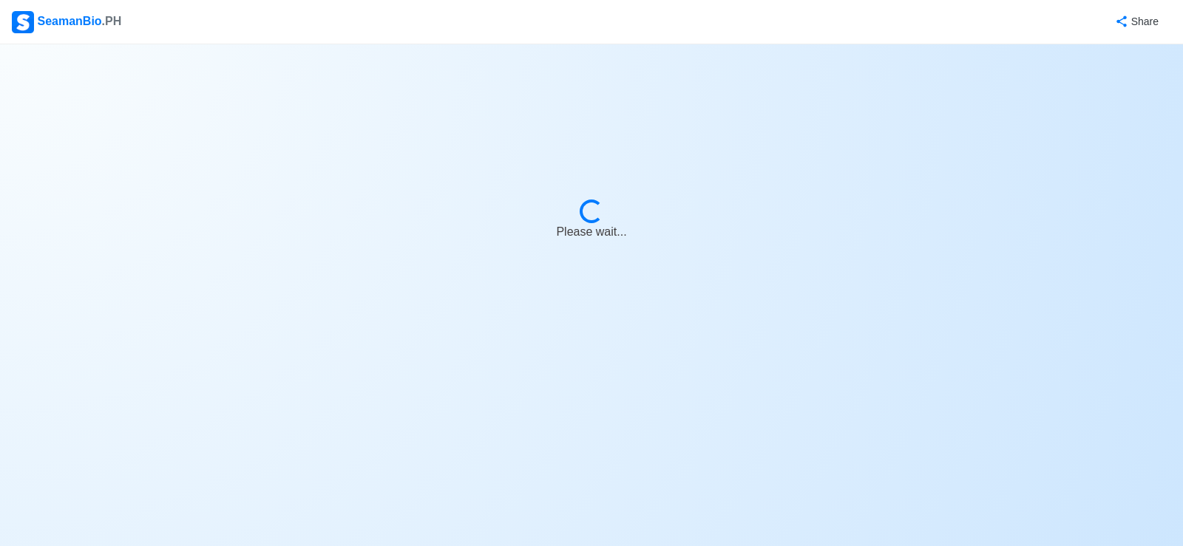
select select "25"
select select "0"
select select "1756656000000"
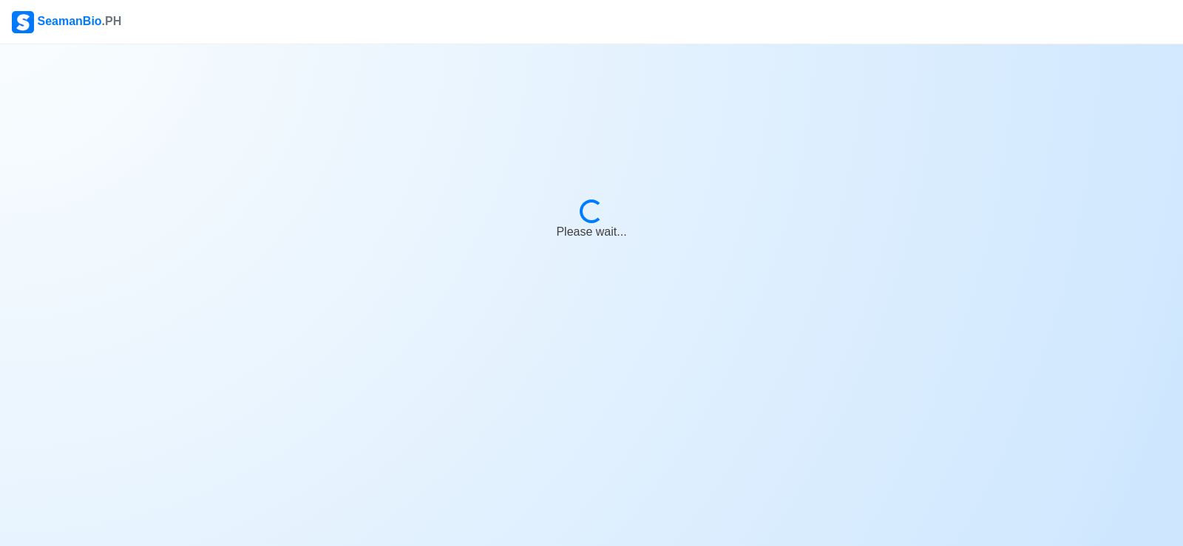
click at [301, 438] on body "SeamanBio .PH Loading... Please wait..." at bounding box center [591, 273] width 1183 height 546
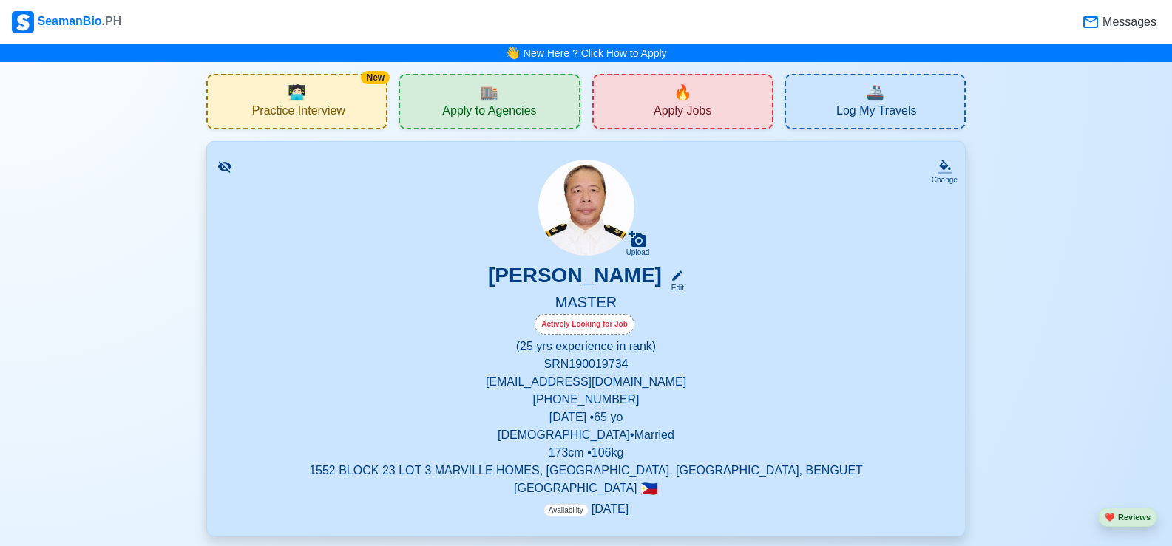
click at [301, 436] on p "Male • Married" at bounding box center [586, 436] width 722 height 18
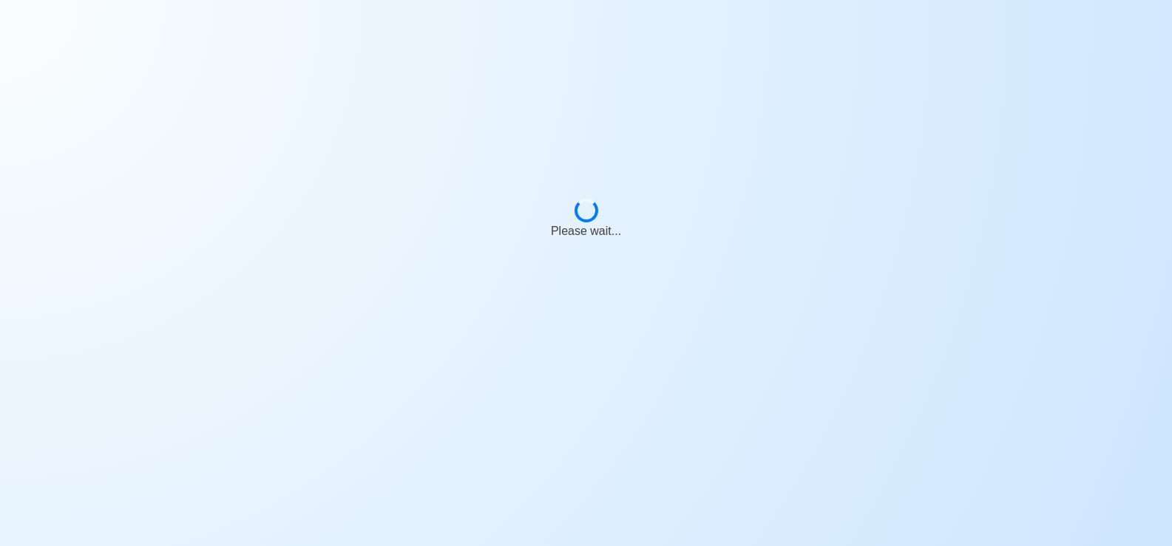
click at [301, 436] on div "Please wait..." at bounding box center [586, 230] width 1172 height 461
click at [301, 439] on body "Please wait..." at bounding box center [586, 273] width 1172 height 546
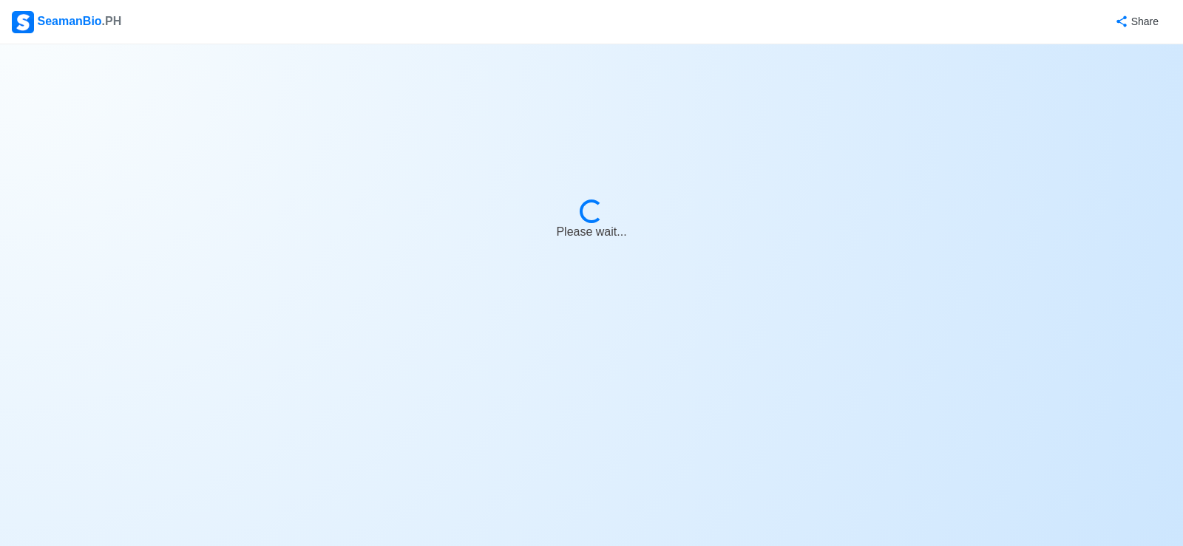
select select "Actively Looking for Job"
select select "Visible for Hiring"
select select "Married"
select select "[DEMOGRAPHIC_DATA]"
select select "PH"
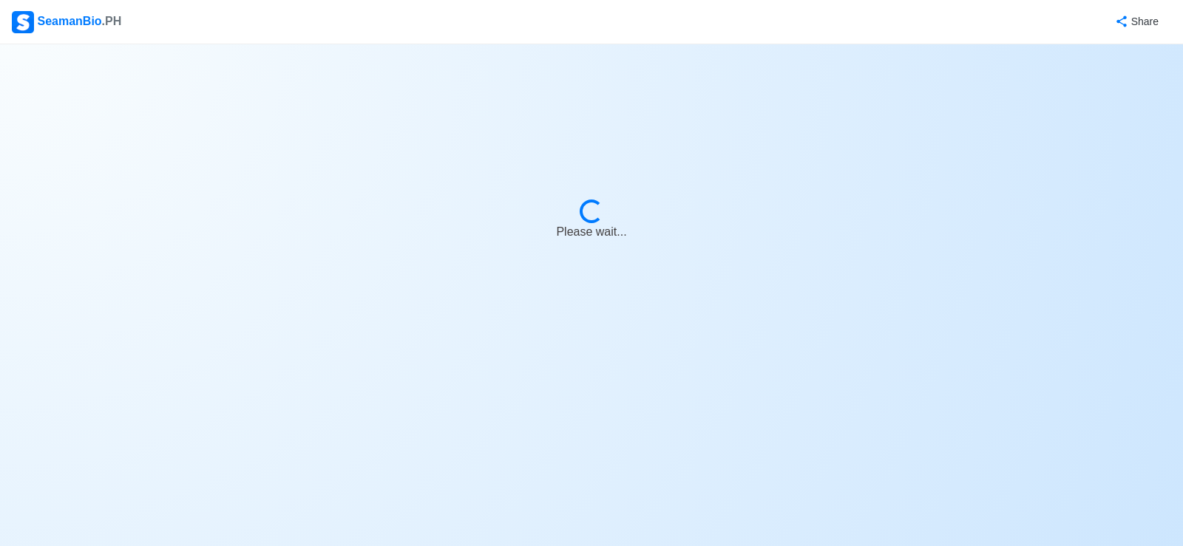
select select "25"
select select "0"
select select "1756656000000"
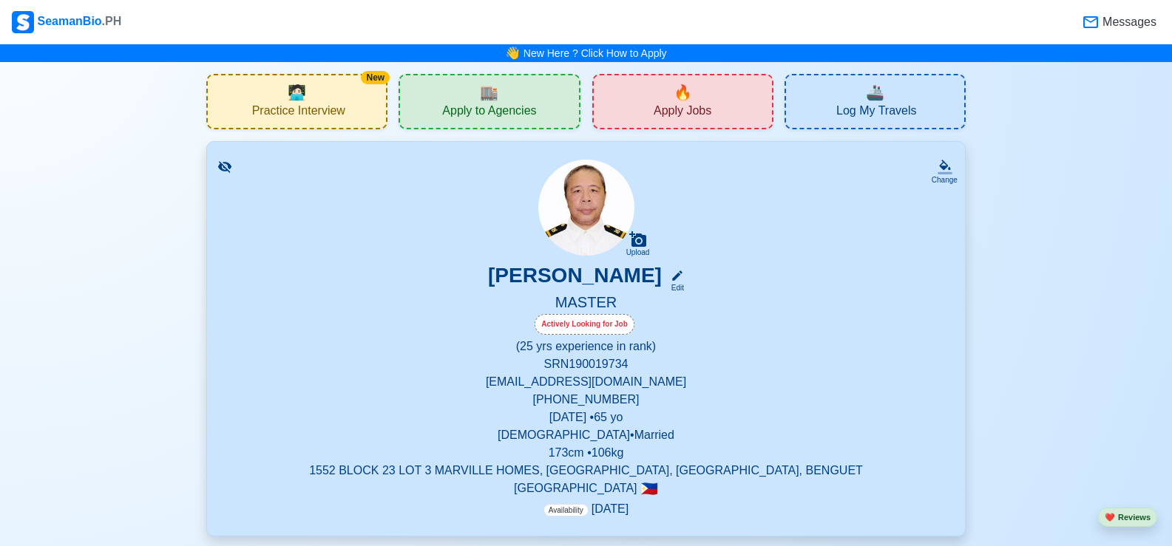
click at [686, 104] on span "Apply Jobs" at bounding box center [683, 113] width 58 height 18
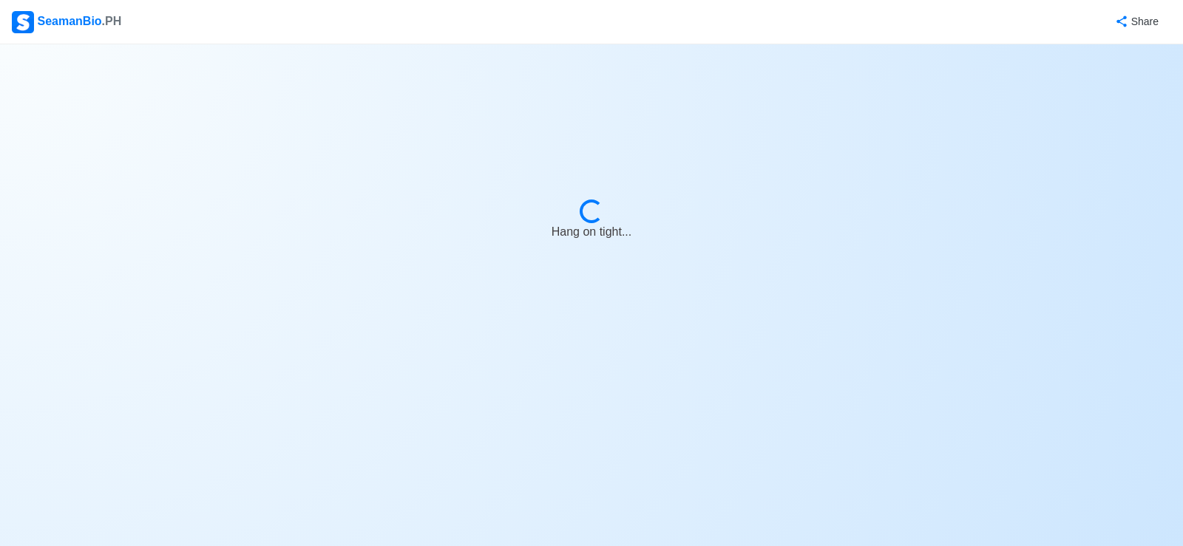
select select "Master"
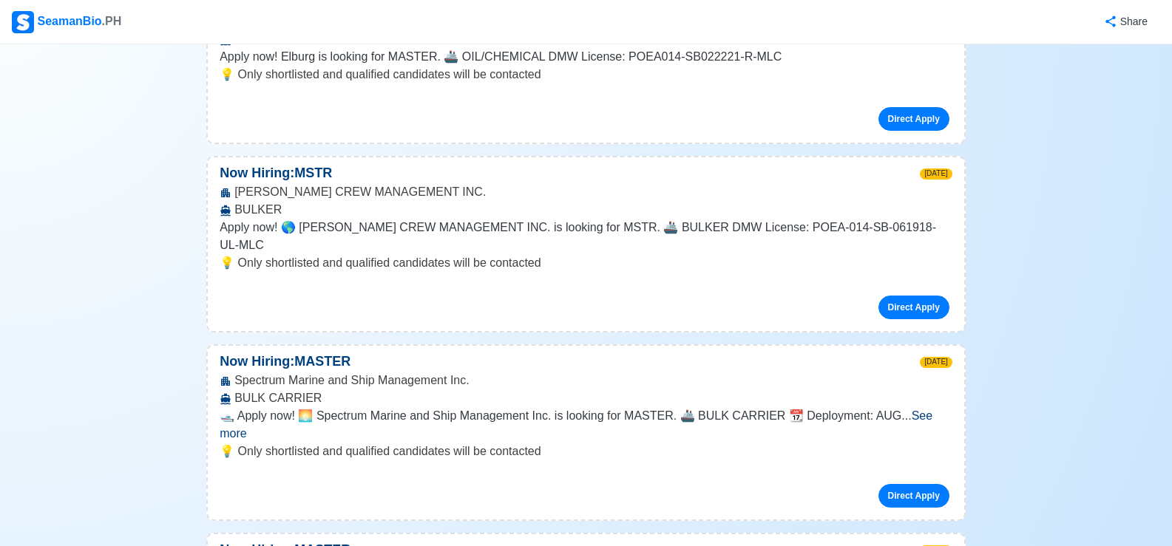
scroll to position [739, 0]
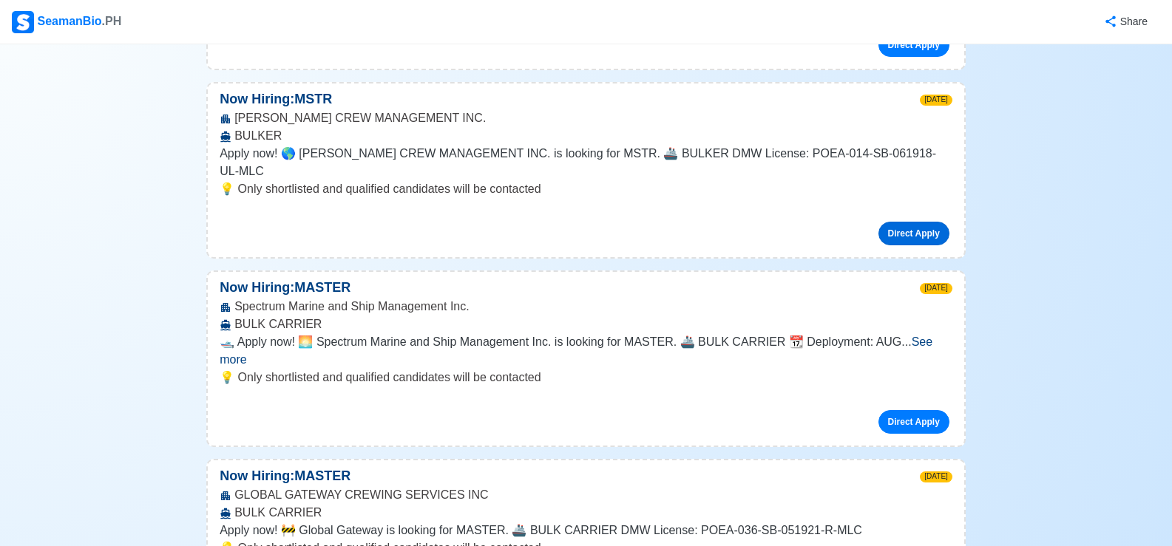
click at [911, 222] on link "Direct Apply" at bounding box center [913, 234] width 71 height 24
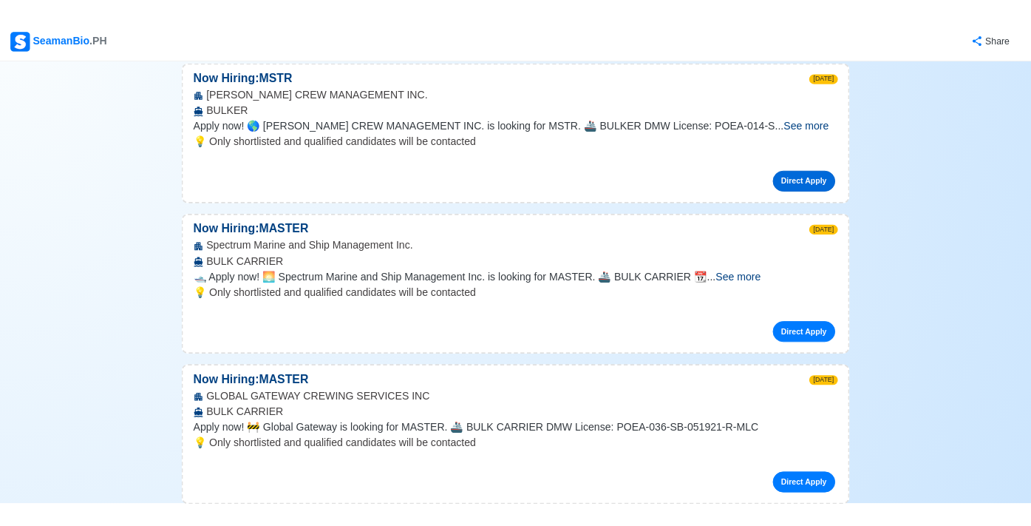
scroll to position [704, 0]
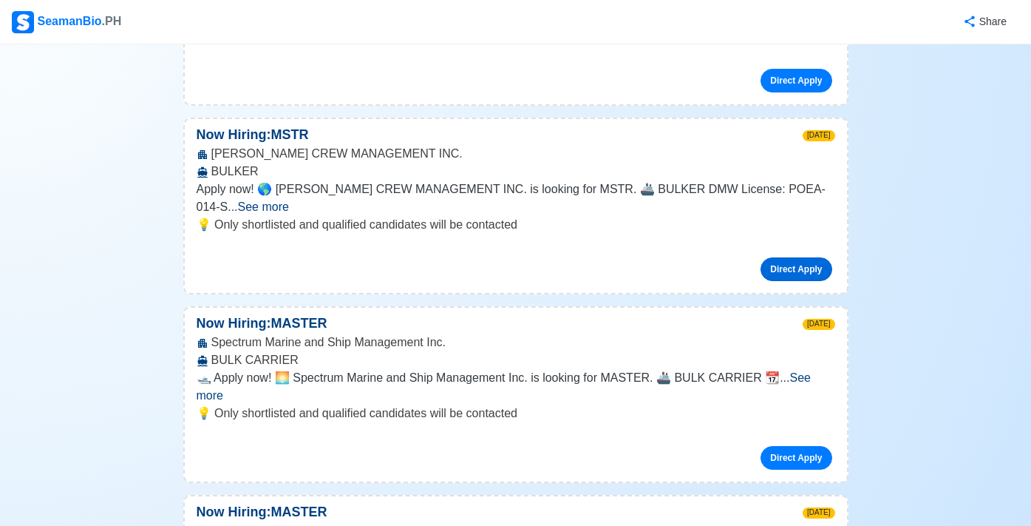
click at [793, 257] on link "Direct Apply" at bounding box center [796, 269] width 71 height 24
click at [512, 314] on div "Now Hiring: MASTER [DATE]" at bounding box center [516, 324] width 662 height 20
click at [200, 434] on div "Direct Apply" at bounding box center [516, 451] width 639 height 35
click at [201, 434] on div "Direct Apply" at bounding box center [516, 451] width 639 height 35
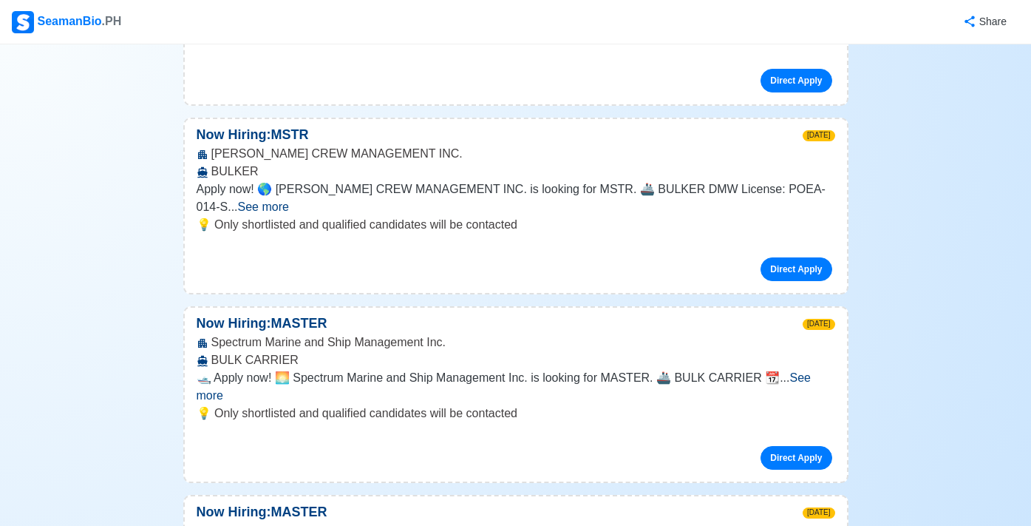
click at [201, 434] on div "Direct Apply" at bounding box center [516, 451] width 639 height 35
click at [203, 434] on div "Direct Apply" at bounding box center [516, 451] width 639 height 35
click at [201, 434] on div "Direct Apply" at bounding box center [516, 451] width 639 height 35
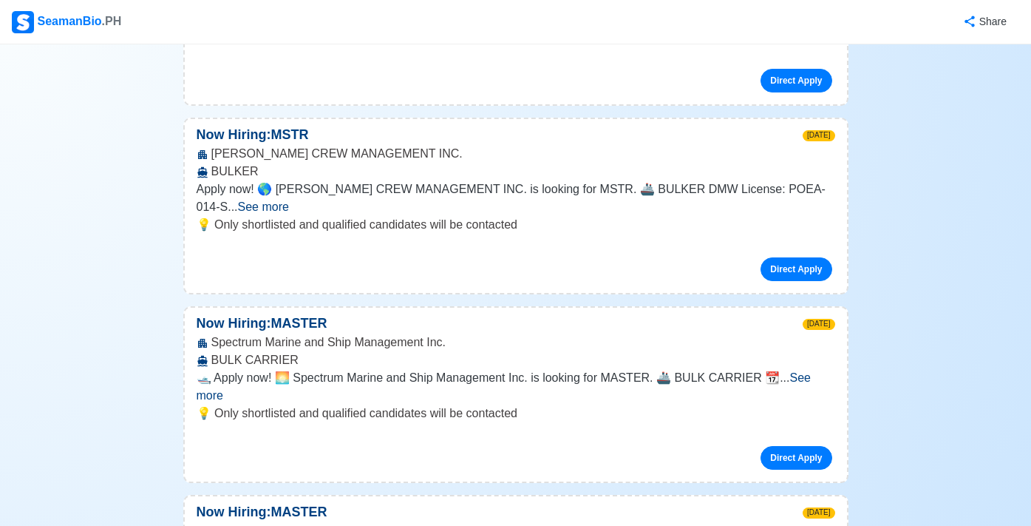
click at [201, 434] on div "Direct Apply" at bounding box center [516, 451] width 639 height 35
click at [202, 434] on div "Direct Apply" at bounding box center [516, 451] width 639 height 35
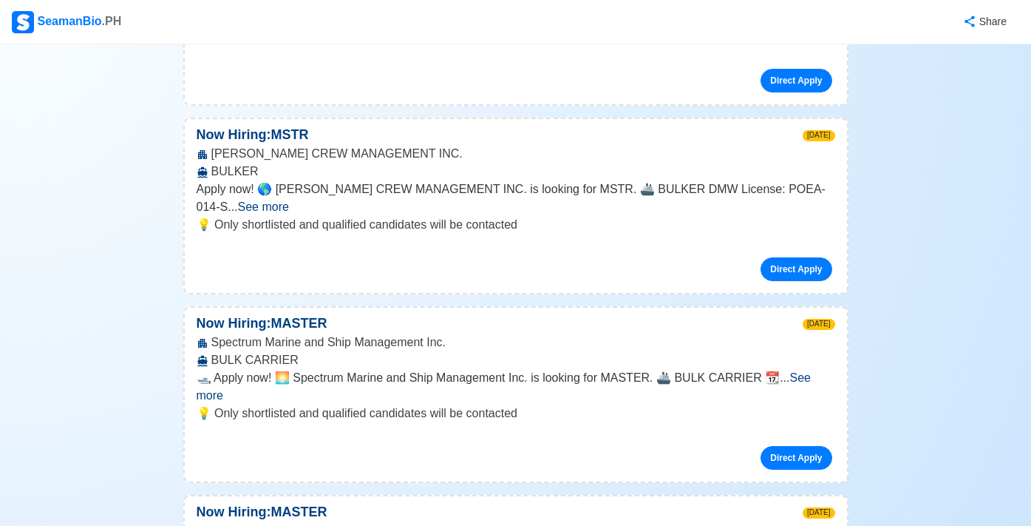
click at [201, 434] on div "Direct Apply" at bounding box center [516, 451] width 639 height 35
click at [202, 434] on div "Direct Apply" at bounding box center [516, 451] width 639 height 35
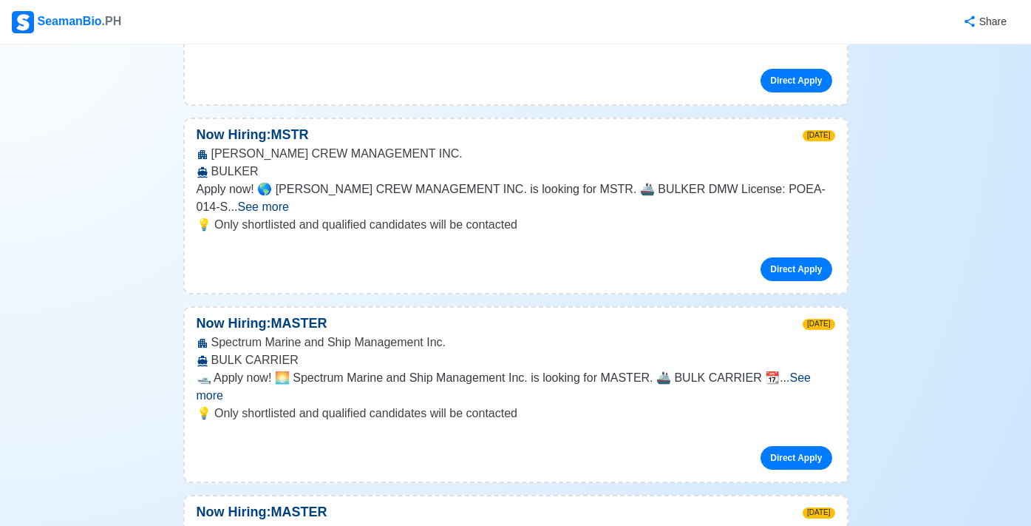
click at [201, 434] on div "Direct Apply" at bounding box center [516, 451] width 639 height 35
click at [202, 434] on div "Direct Apply" at bounding box center [516, 451] width 639 height 35
click at [201, 434] on div "Direct Apply" at bounding box center [516, 451] width 639 height 35
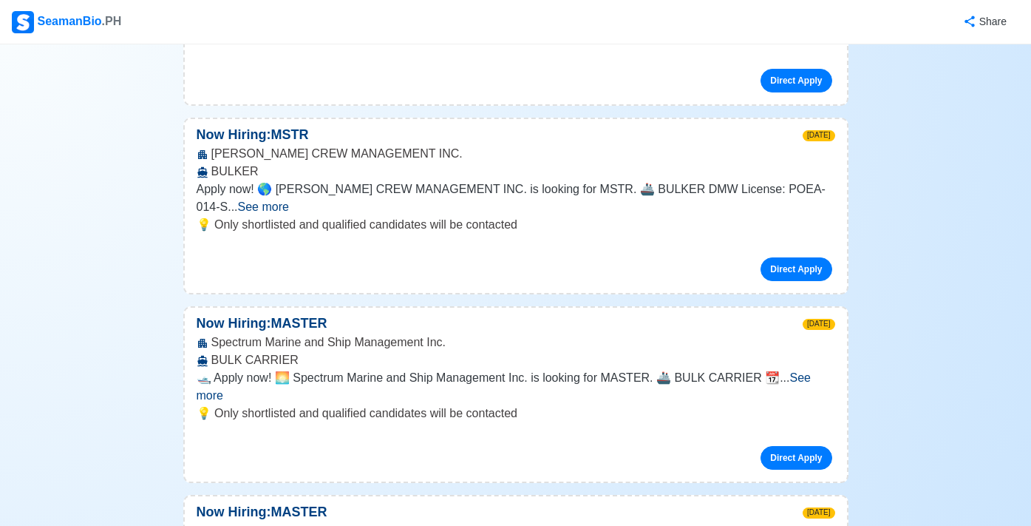
click at [202, 434] on div "Direct Apply" at bounding box center [516, 451] width 639 height 35
click at [201, 434] on div "Direct Apply" at bounding box center [516, 451] width 639 height 35
click at [203, 434] on div "Direct Apply" at bounding box center [516, 451] width 639 height 35
click at [202, 434] on div "Direct Apply" at bounding box center [516, 451] width 639 height 35
click at [201, 434] on div "Direct Apply" at bounding box center [516, 451] width 639 height 35
